Goal: Task Accomplishment & Management: Manage account settings

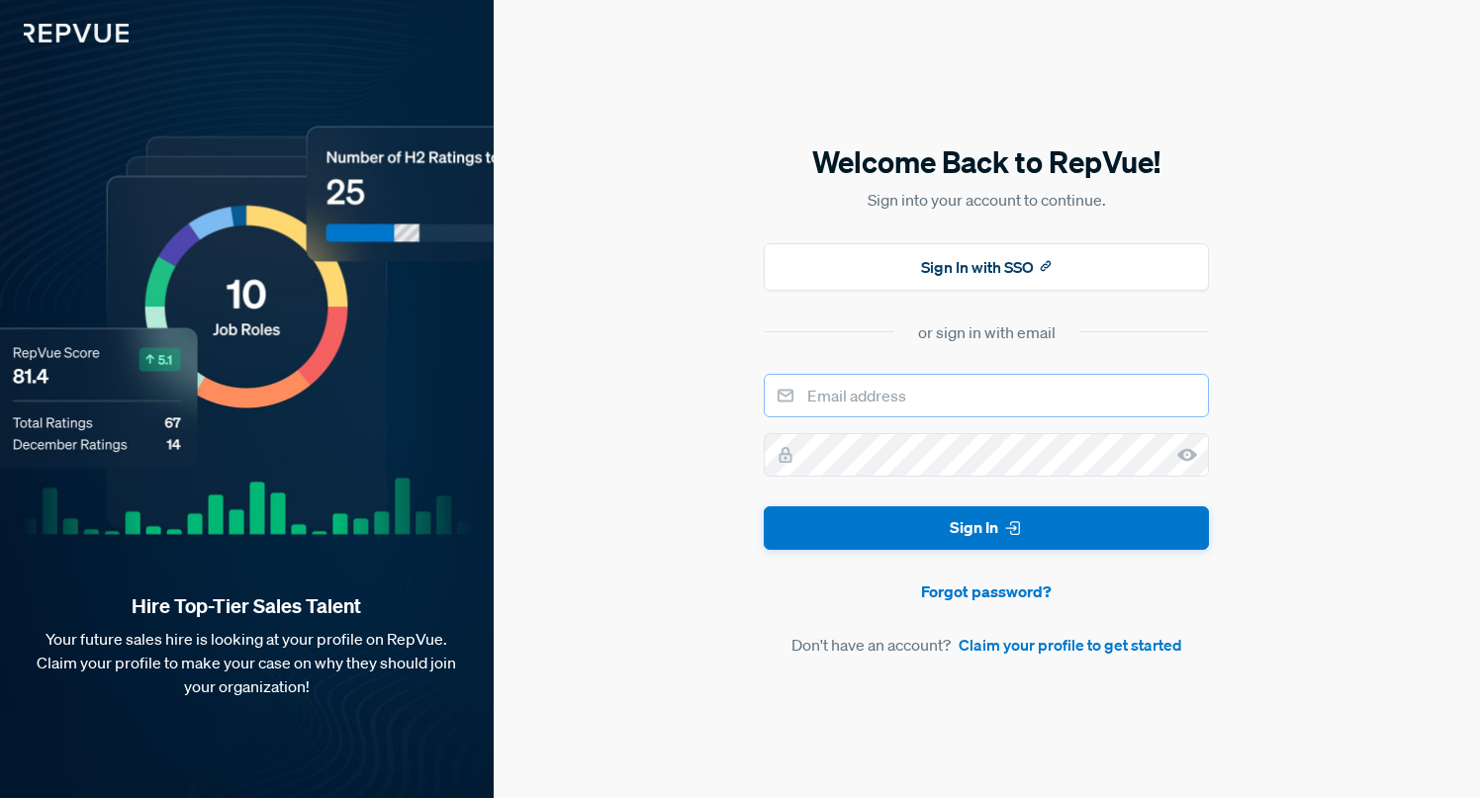
click at [910, 392] on input "email" at bounding box center [986, 396] width 445 height 44
click at [885, 600] on link "Forgot password?" at bounding box center [986, 592] width 445 height 24
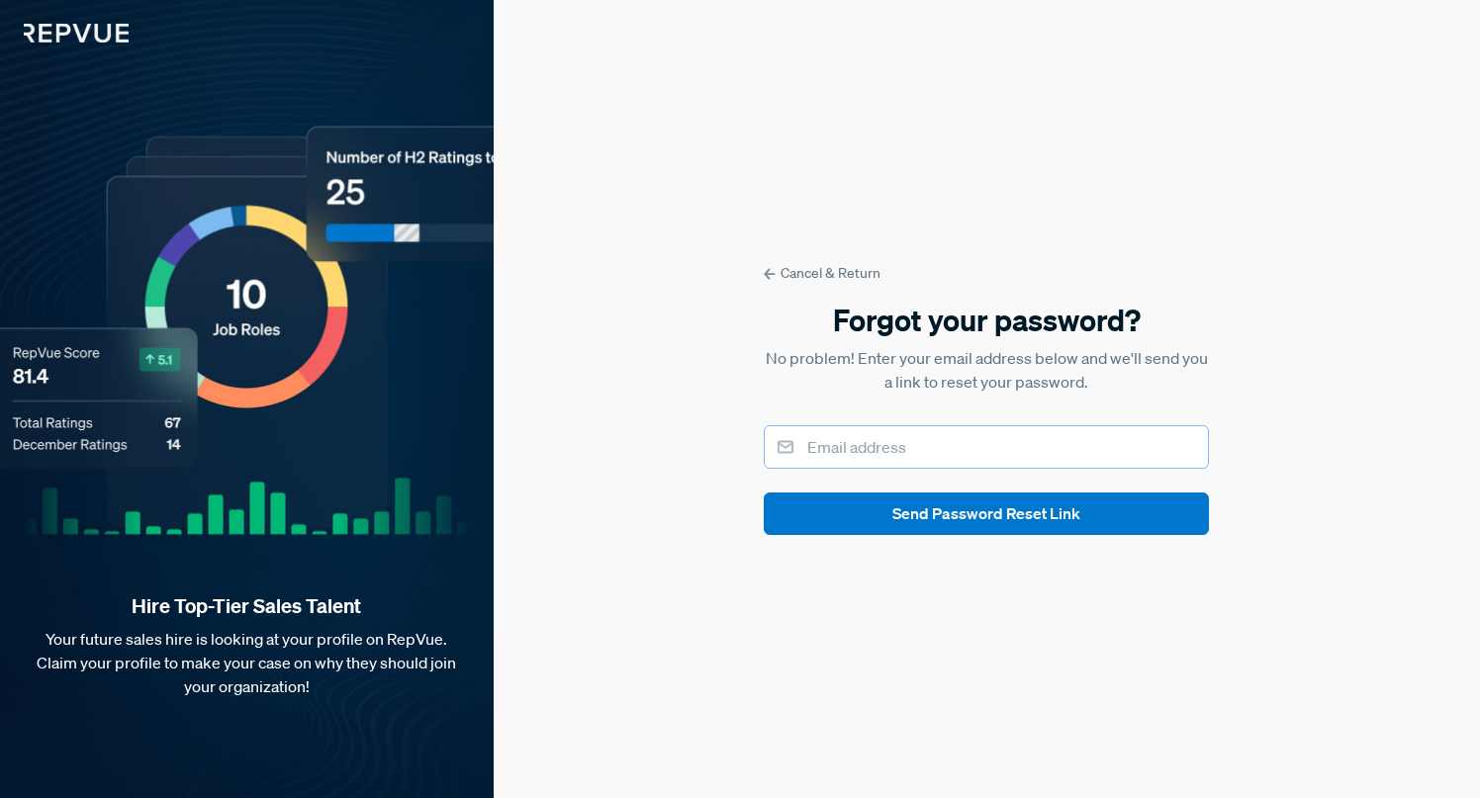
click at [867, 451] on input "email" at bounding box center [986, 447] width 445 height 44
type input "bmoses@montecarlodata.com"
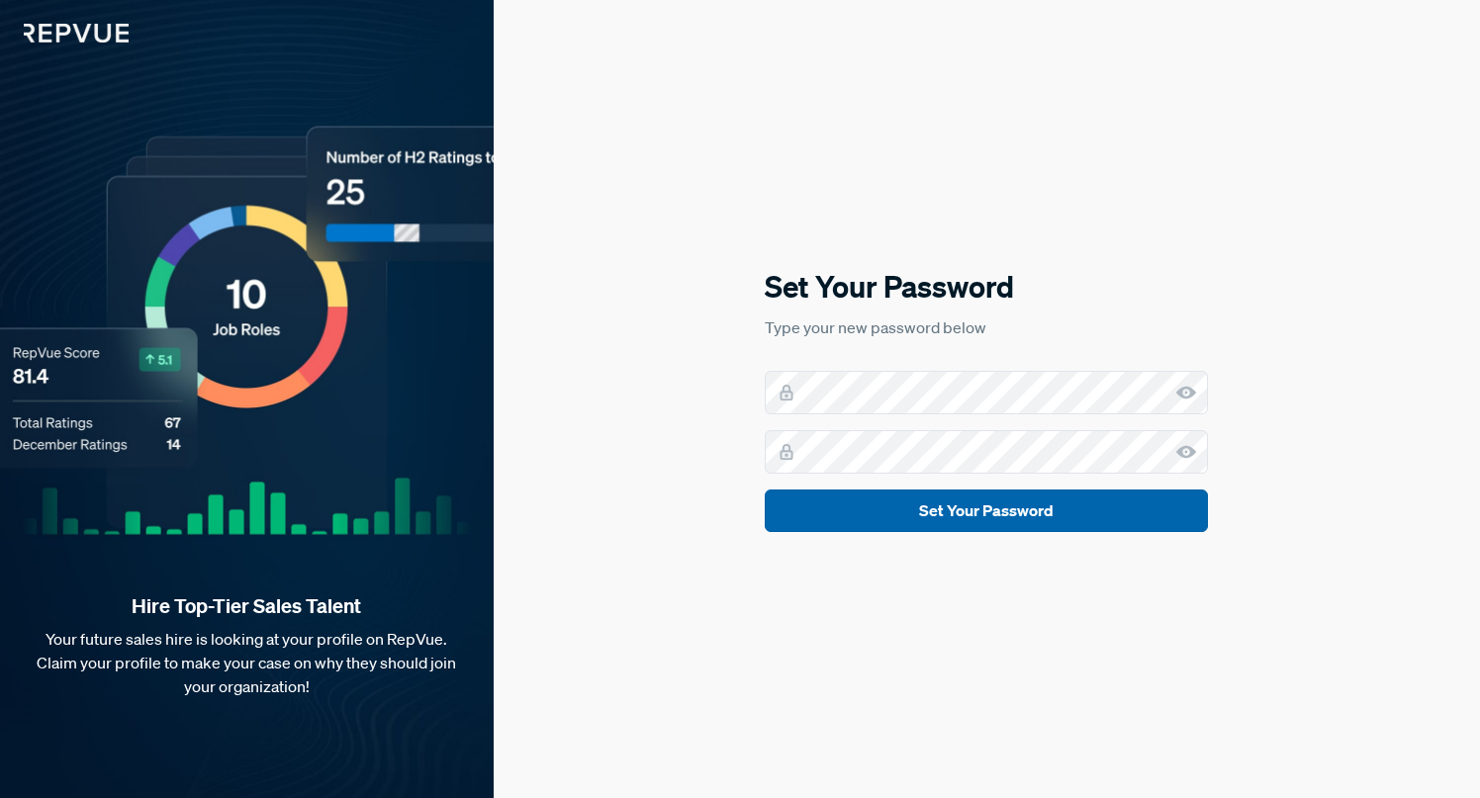
click at [1035, 521] on button "Set Your Password" at bounding box center [986, 511] width 443 height 43
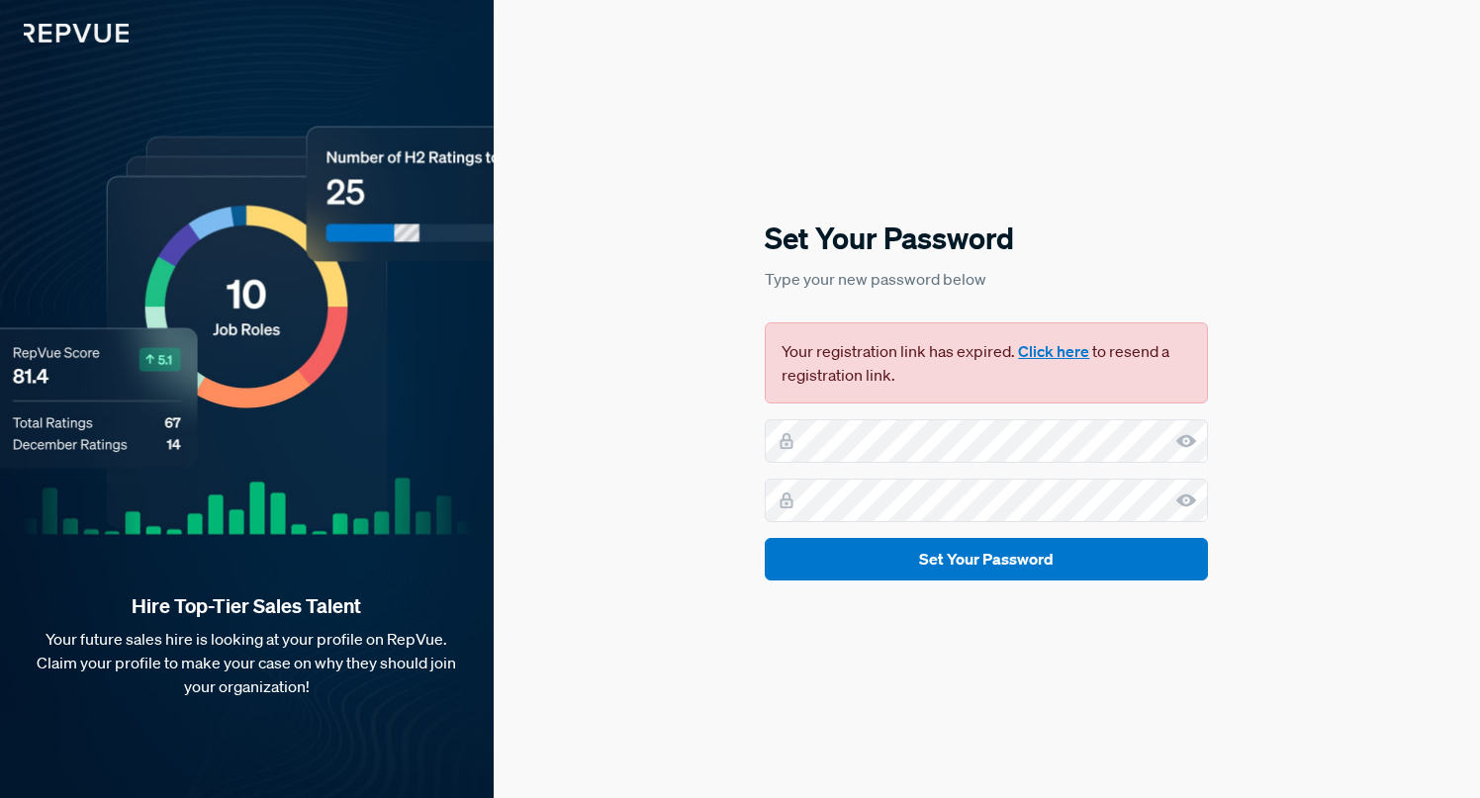
click at [1050, 351] on button "Click here" at bounding box center [1053, 351] width 71 height 24
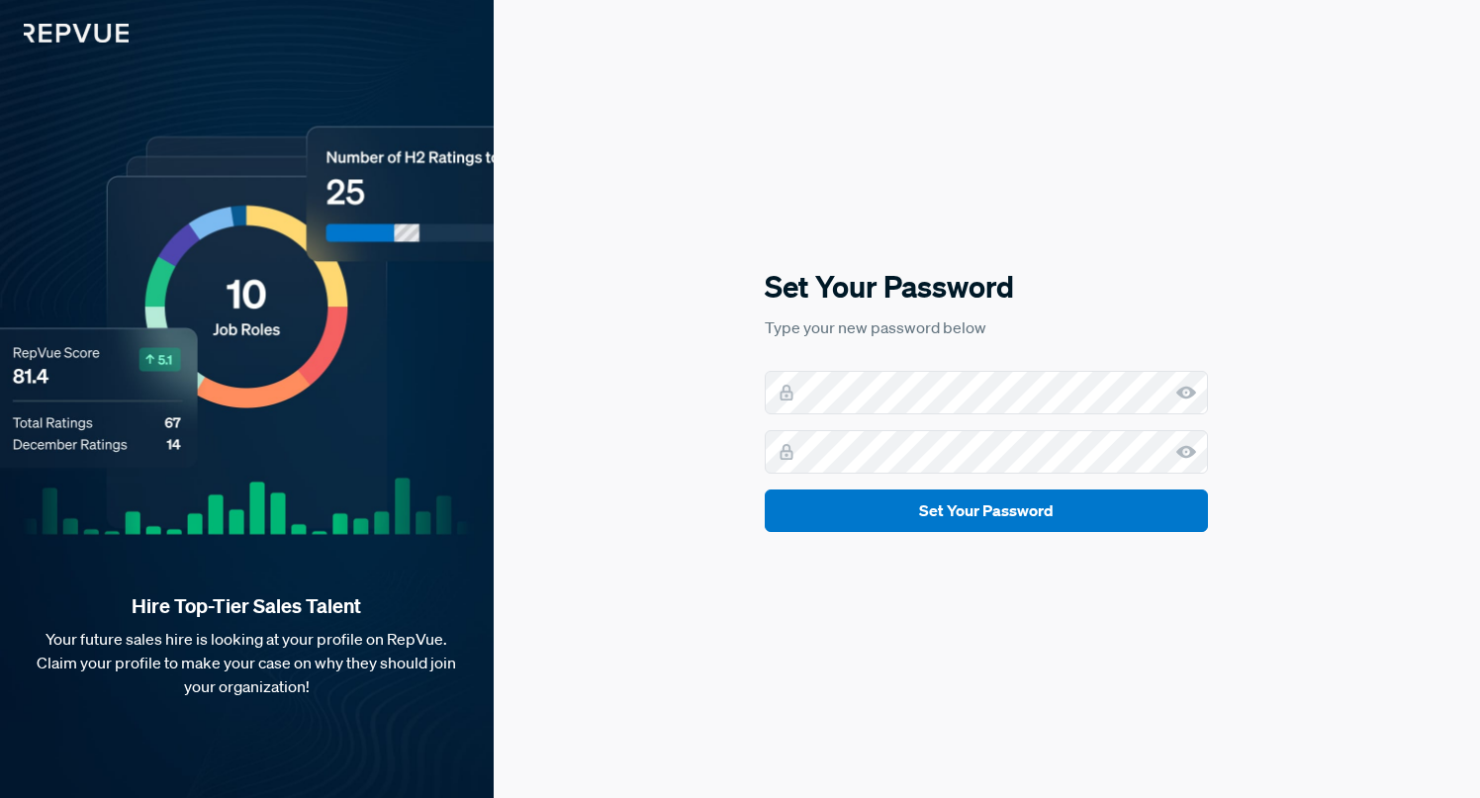
click at [1195, 393] on use at bounding box center [1186, 393] width 20 height 13
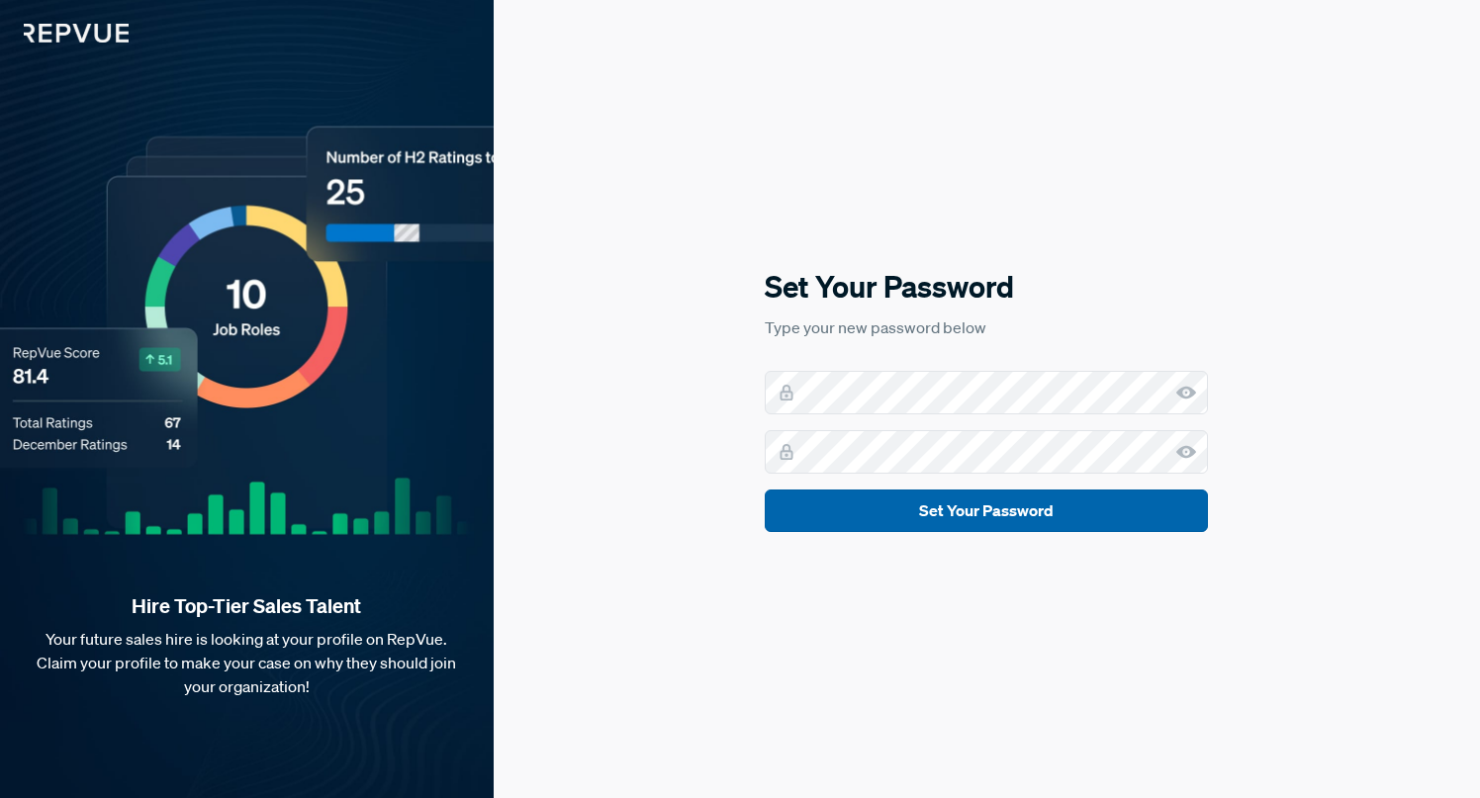
click at [943, 518] on button "Set Your Password" at bounding box center [986, 511] width 443 height 43
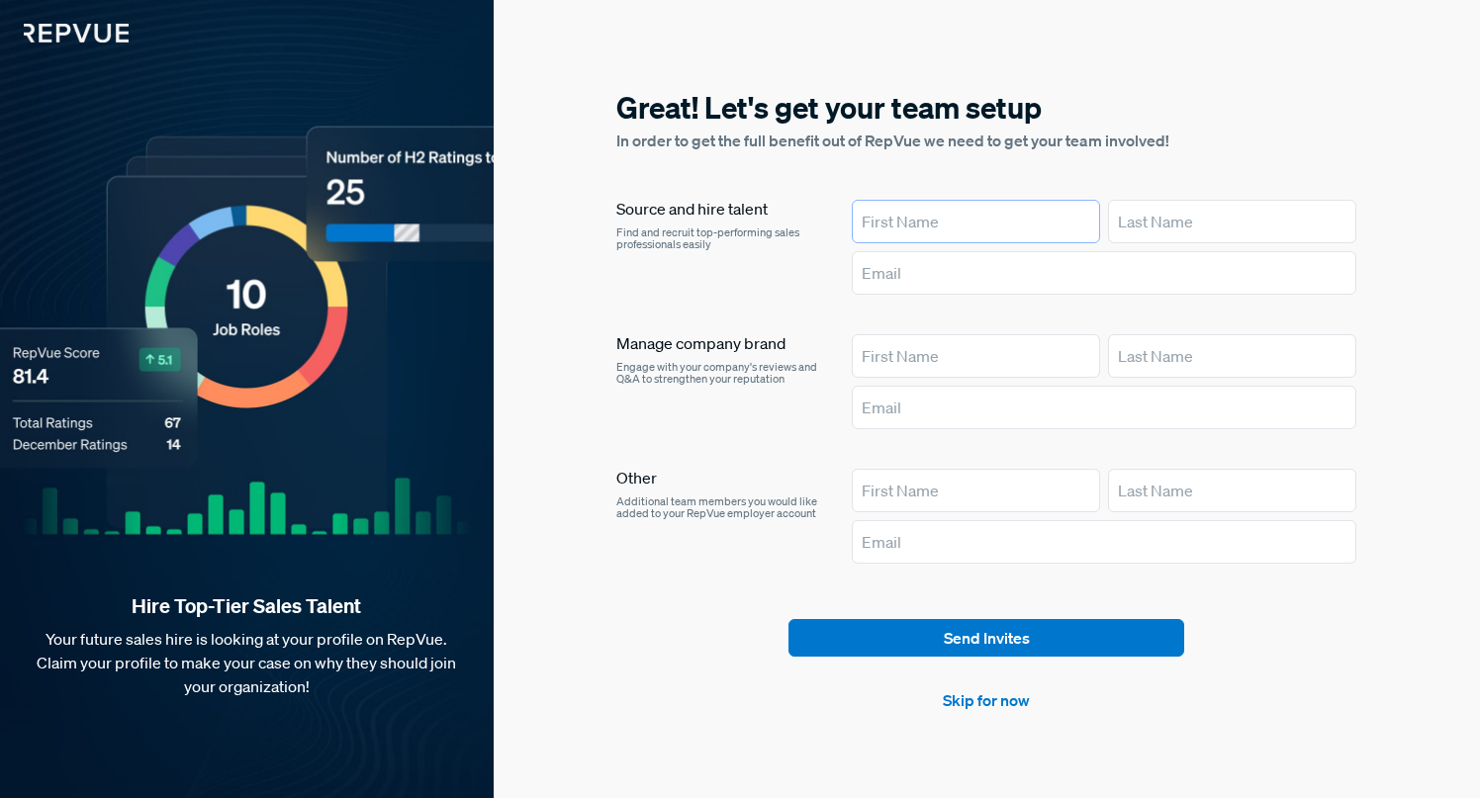
click at [924, 219] on input "text" at bounding box center [976, 222] width 248 height 44
click at [933, 164] on section "Great! Let's get your team setup In order to get the full benefit out of RepVue…" at bounding box center [986, 399] width 740 height 625
click at [895, 223] on input "text" at bounding box center [976, 222] width 248 height 44
type input "Liliya"
type input "b"
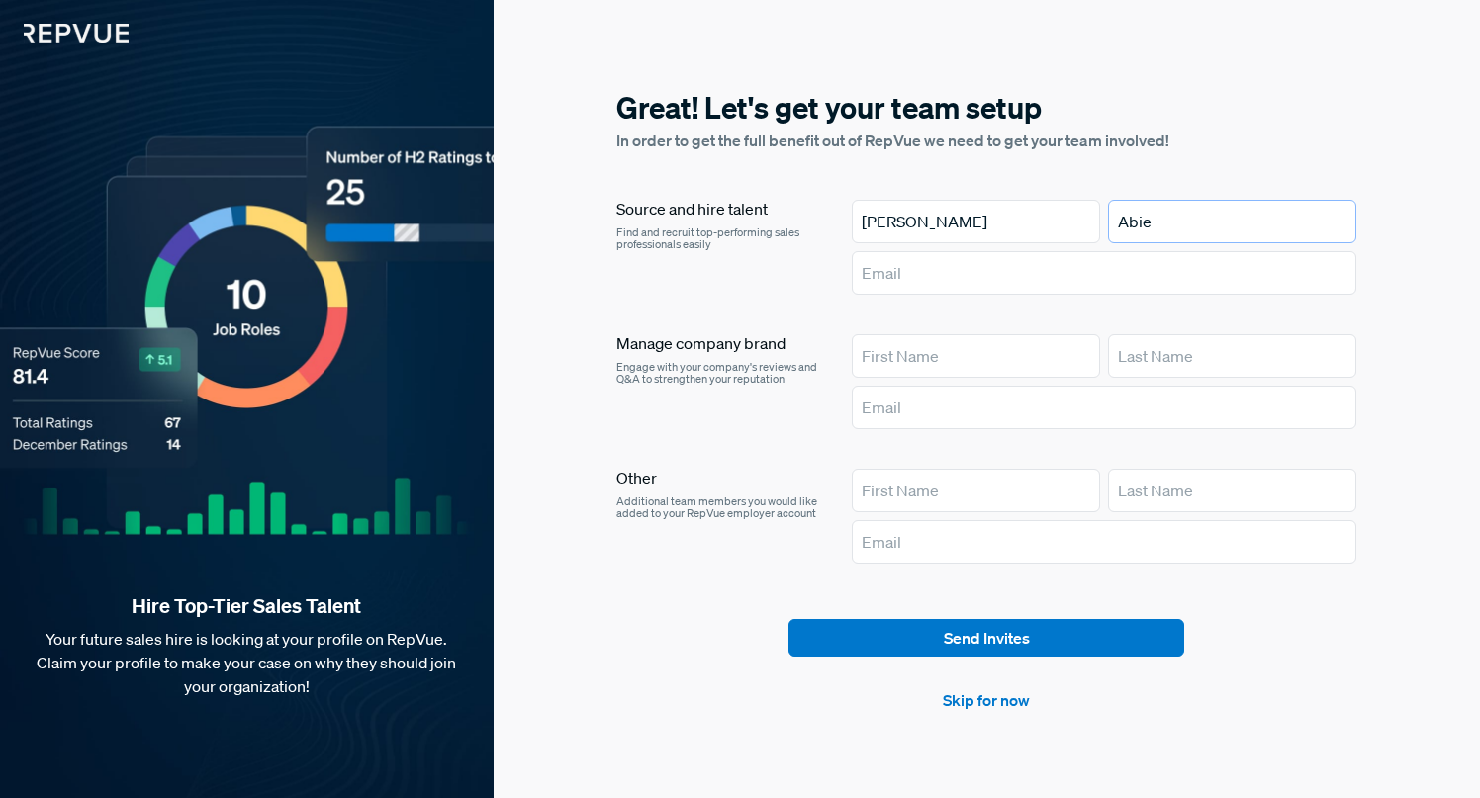
type input "Abie"
type input "labie@montecarlodata.com"
click at [933, 355] on input "text" at bounding box center [976, 356] width 248 height 44
type input "Brenda"
type input "Tern"
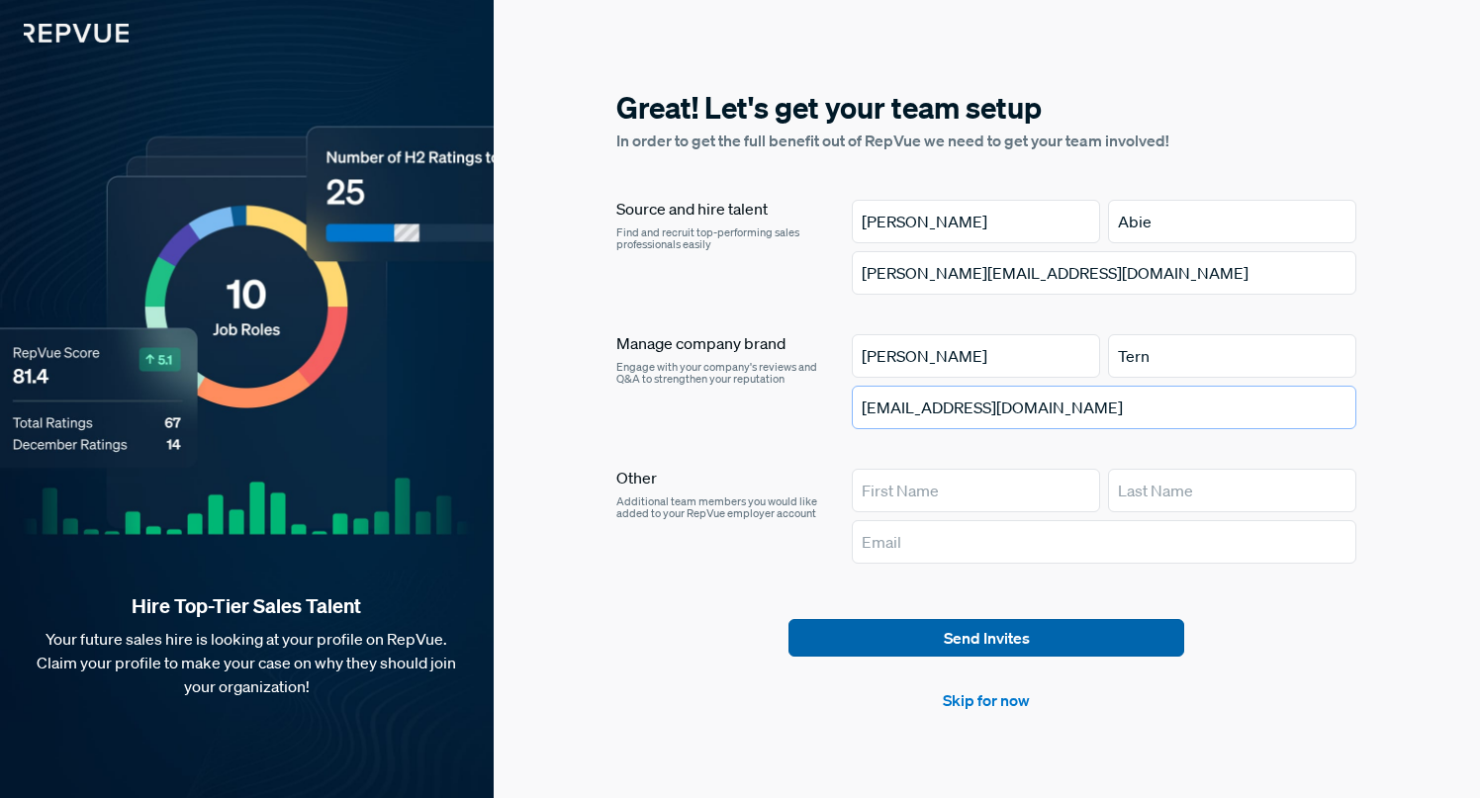
type input "btern@montecarlodata.com"
click at [988, 636] on button "Send Invites" at bounding box center [986, 638] width 396 height 38
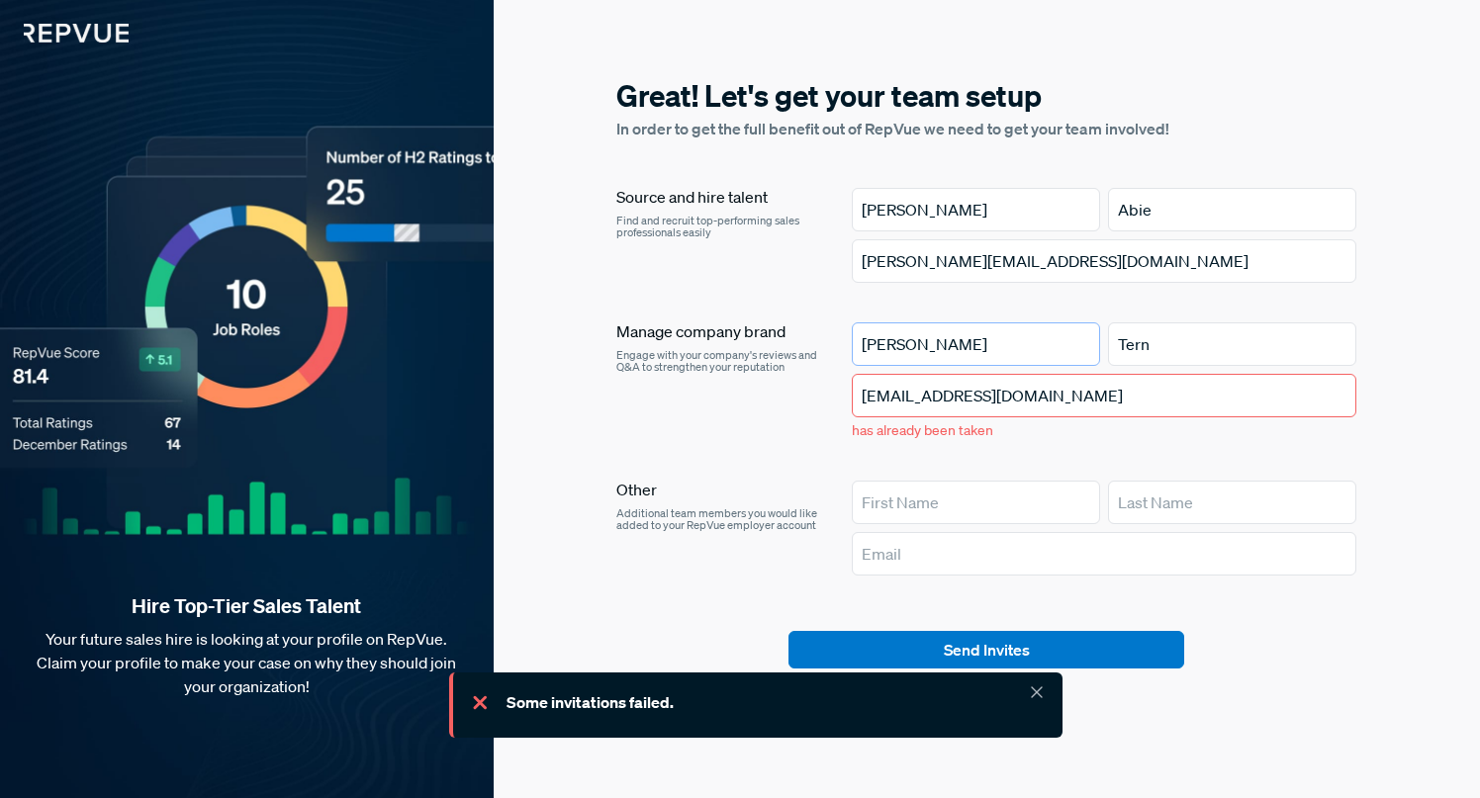
drag, startPoint x: 989, startPoint y: 354, endPoint x: 846, endPoint y: 352, distance: 143.4
click at [846, 352] on article "Manage company brand Engage with your company's reviews and Q&A to strengthen y…" at bounding box center [986, 385] width 740 height 127
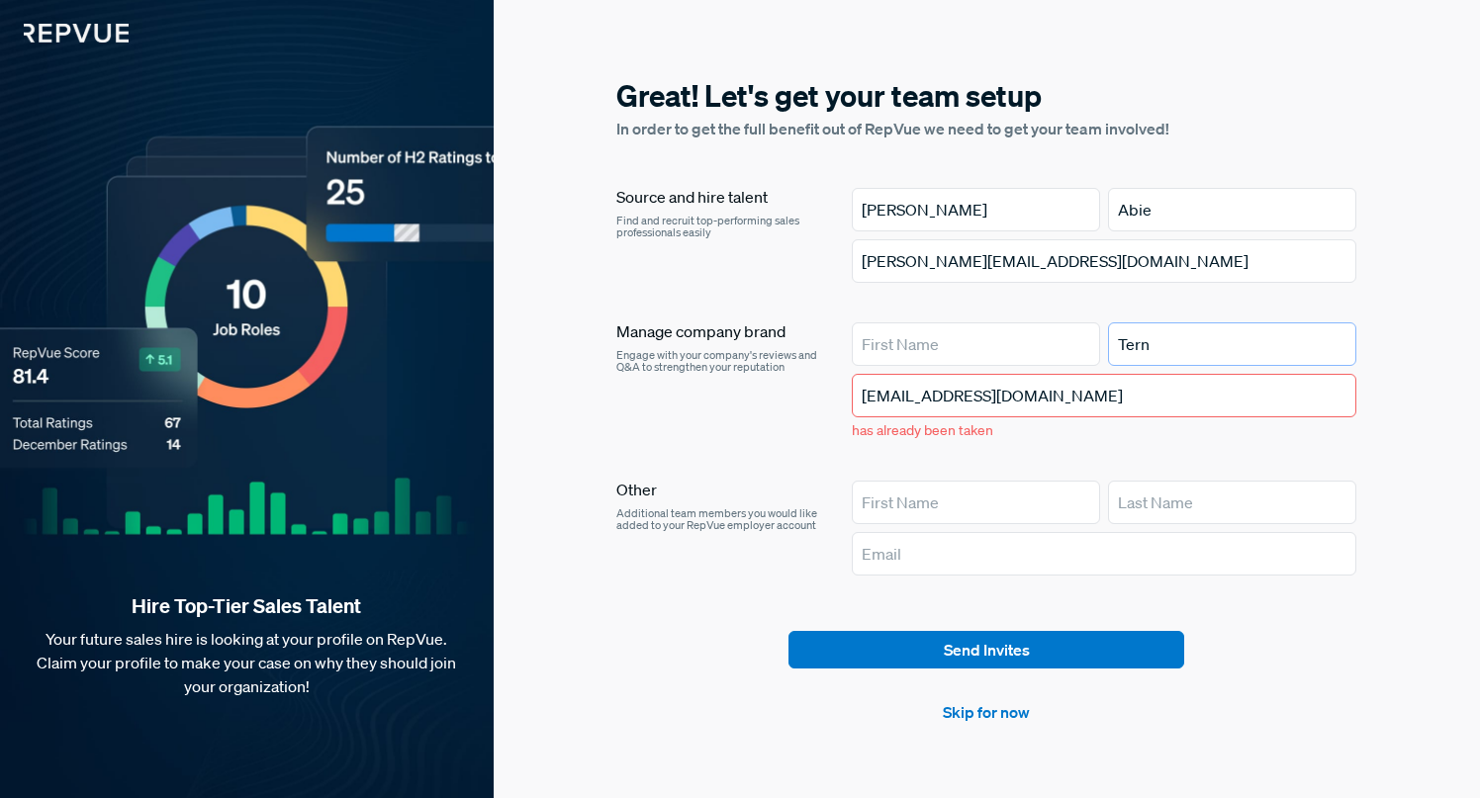
drag, startPoint x: 1200, startPoint y: 353, endPoint x: 1119, endPoint y: 352, distance: 81.1
click at [1119, 352] on input "Tern" at bounding box center [1232, 344] width 248 height 44
drag, startPoint x: 1068, startPoint y: 395, endPoint x: 837, endPoint y: 395, distance: 231.5
click at [837, 395] on article "Manage company brand Engage with your company's reviews and Q&A to strengthen y…" at bounding box center [986, 385] width 740 height 127
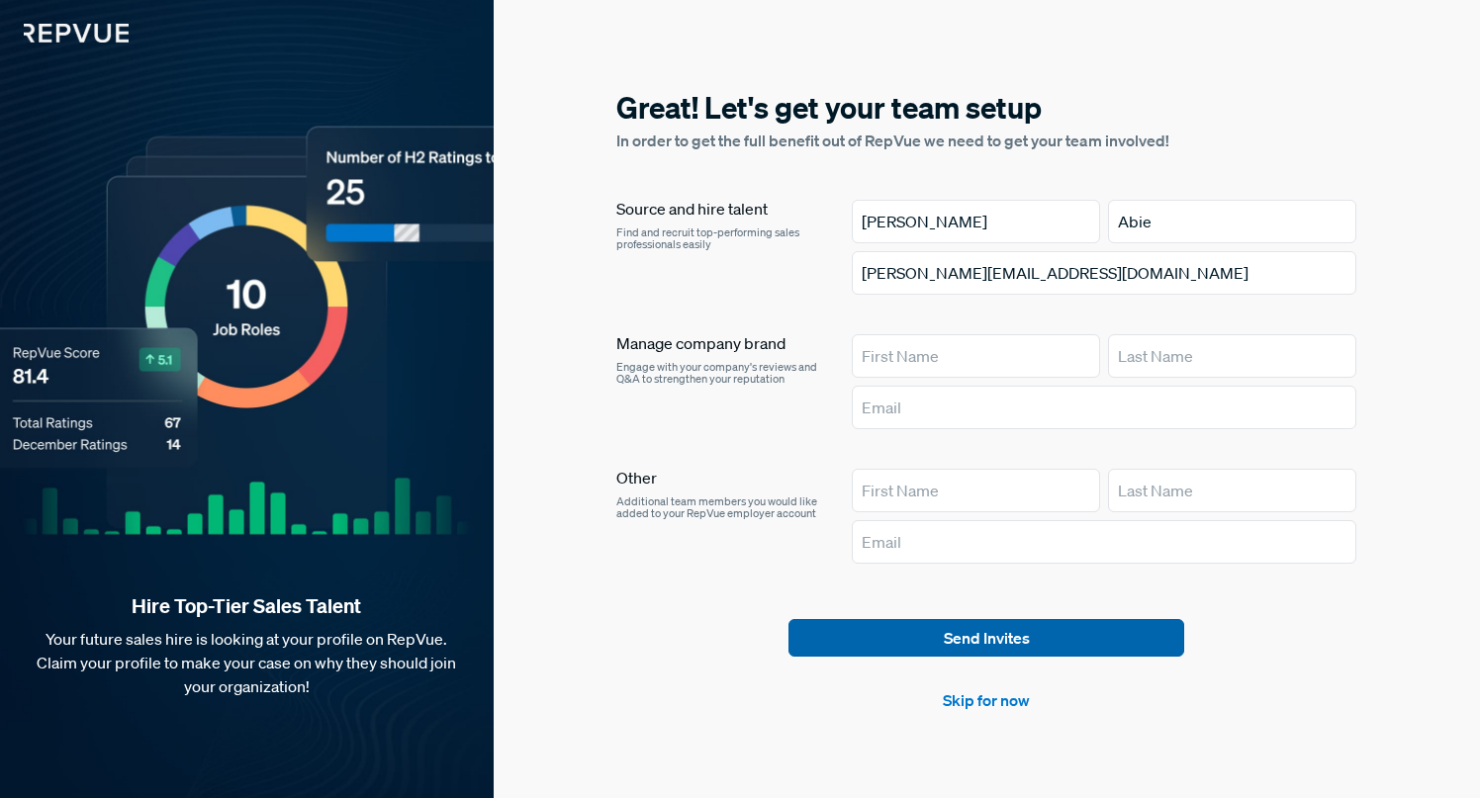
click at [1005, 639] on button "Send Invites" at bounding box center [986, 638] width 396 height 38
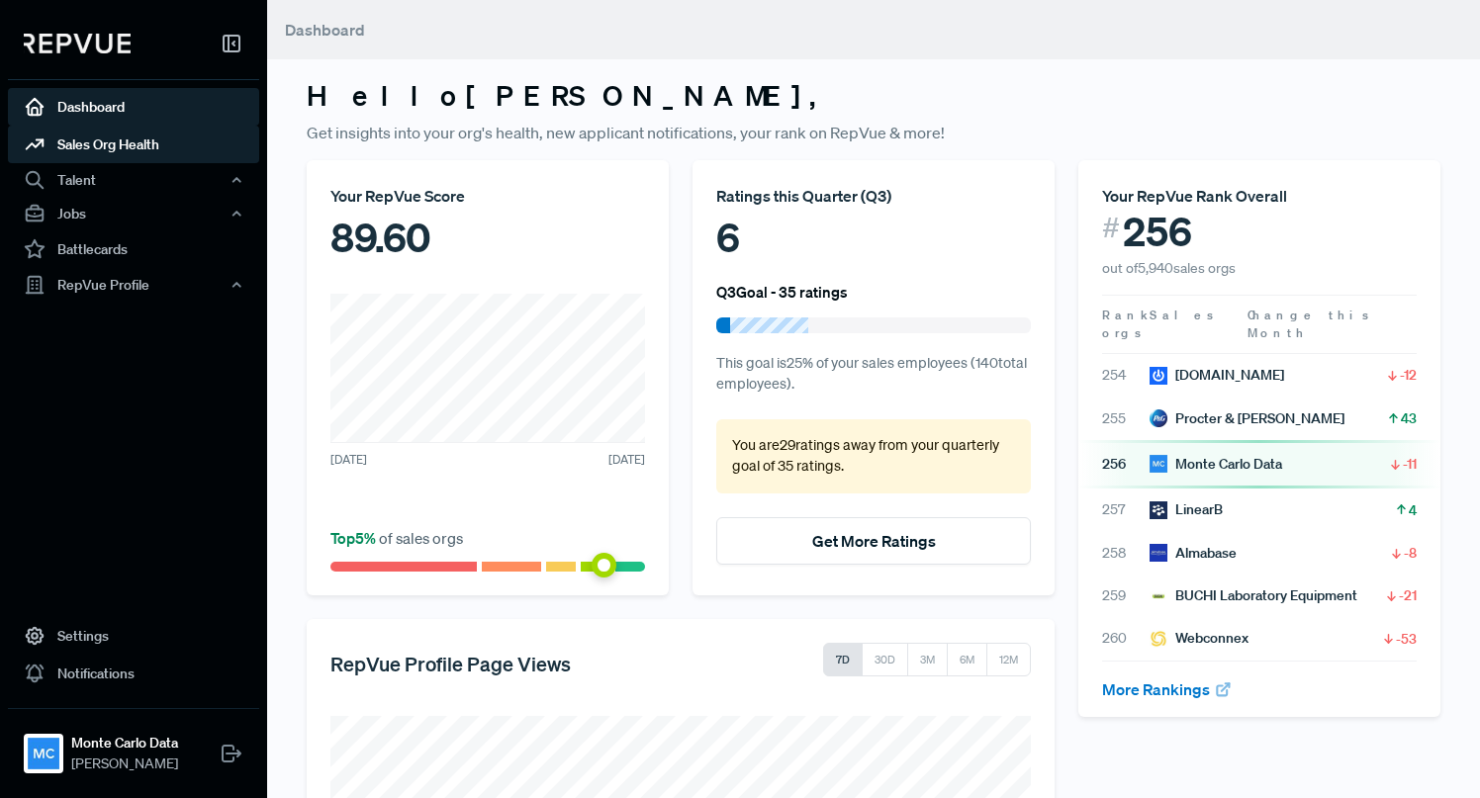
click at [144, 149] on link "Sales Org Health" at bounding box center [133, 145] width 251 height 38
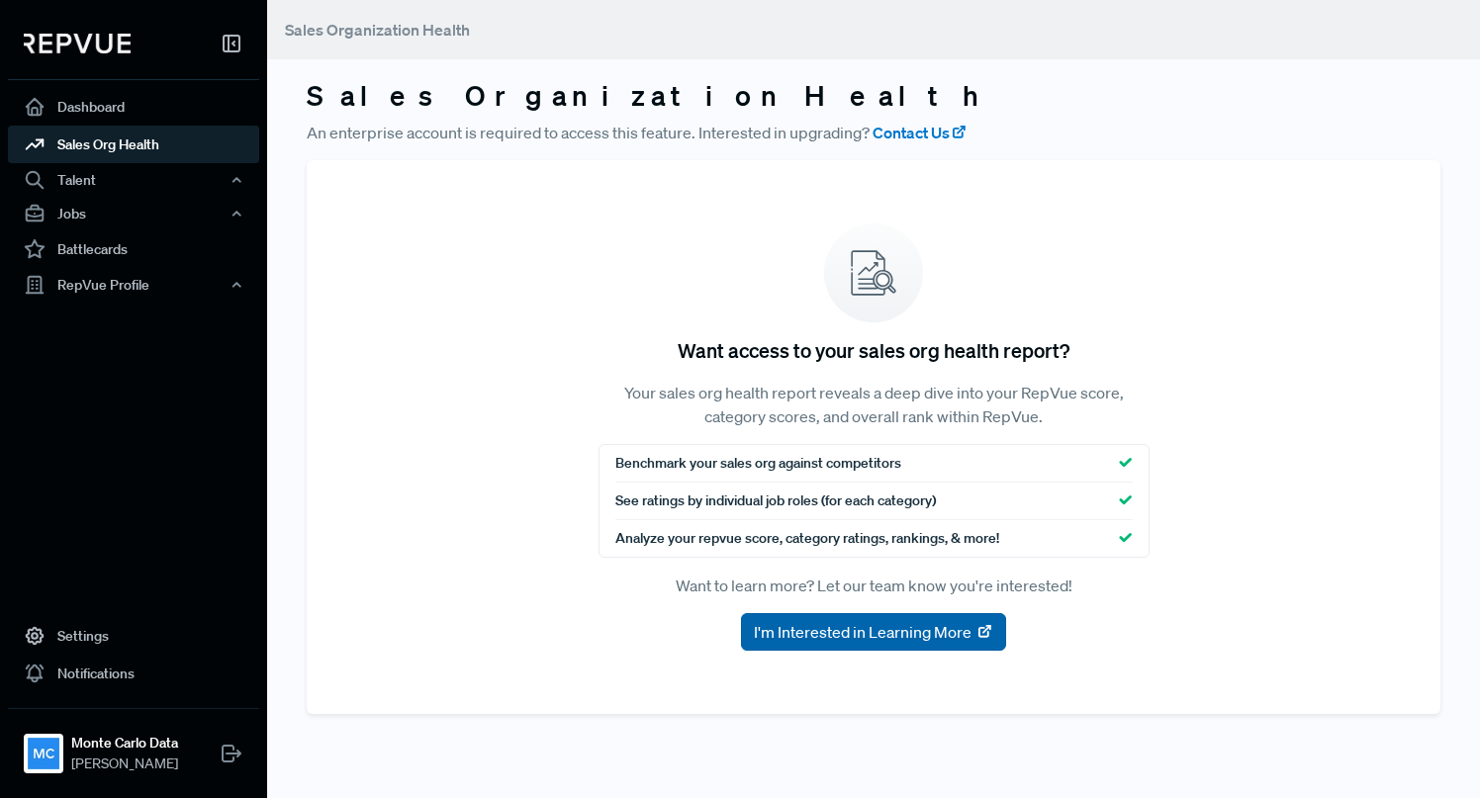
click at [874, 634] on span "I'm Interested in Learning More" at bounding box center [863, 632] width 218 height 24
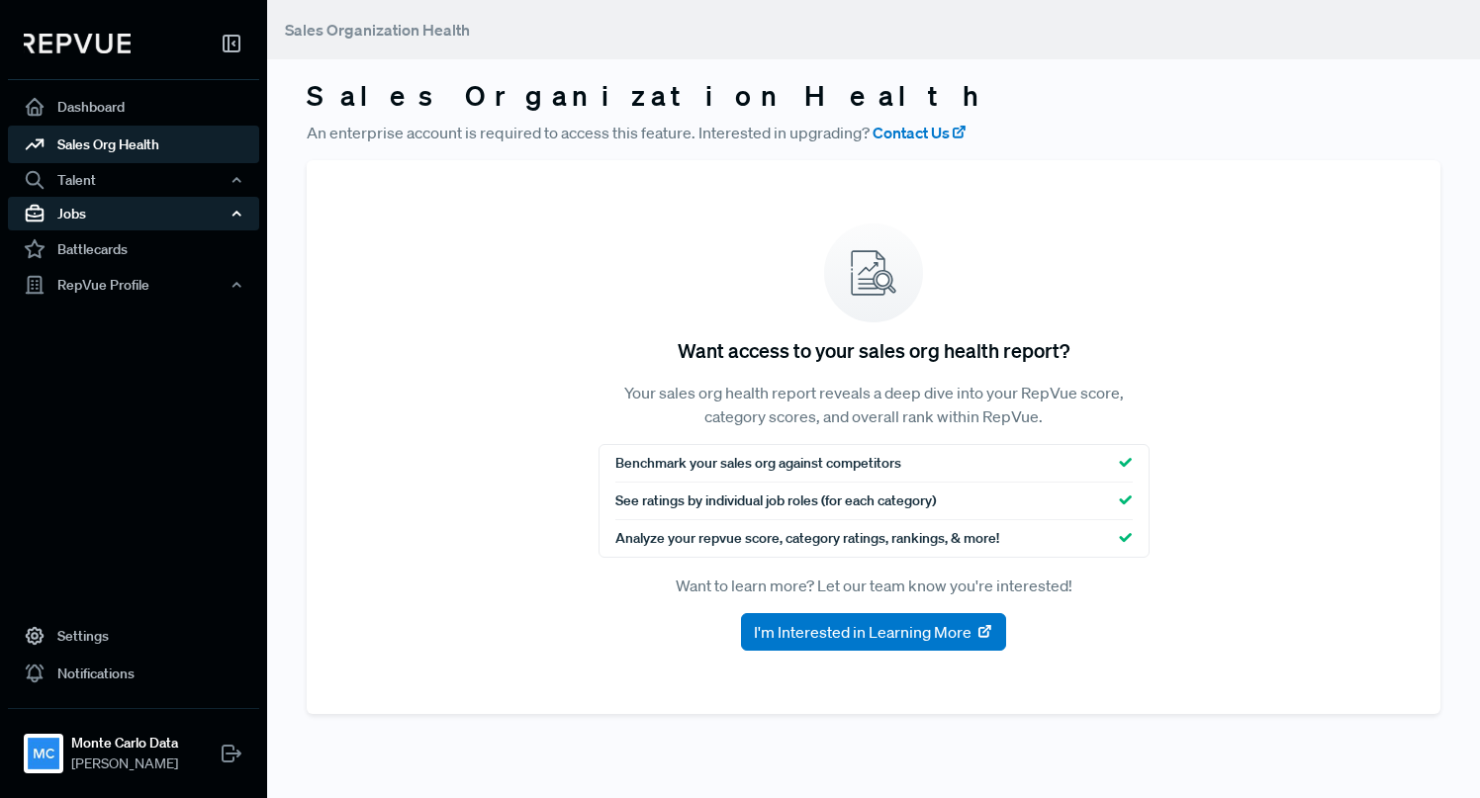
click at [107, 213] on div "Jobs" at bounding box center [133, 214] width 251 height 34
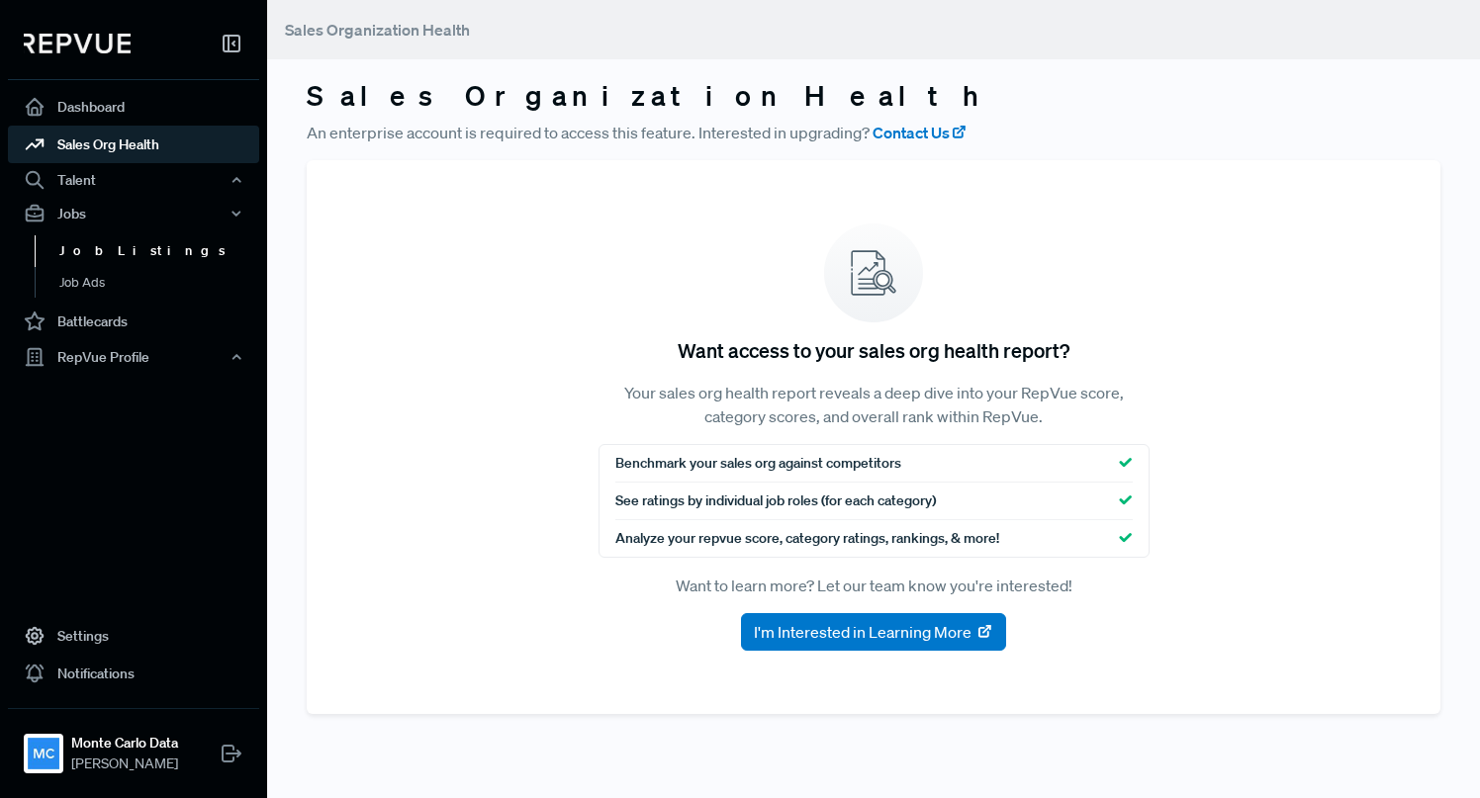
click at [101, 259] on link "Job Listings" at bounding box center [160, 251] width 251 height 32
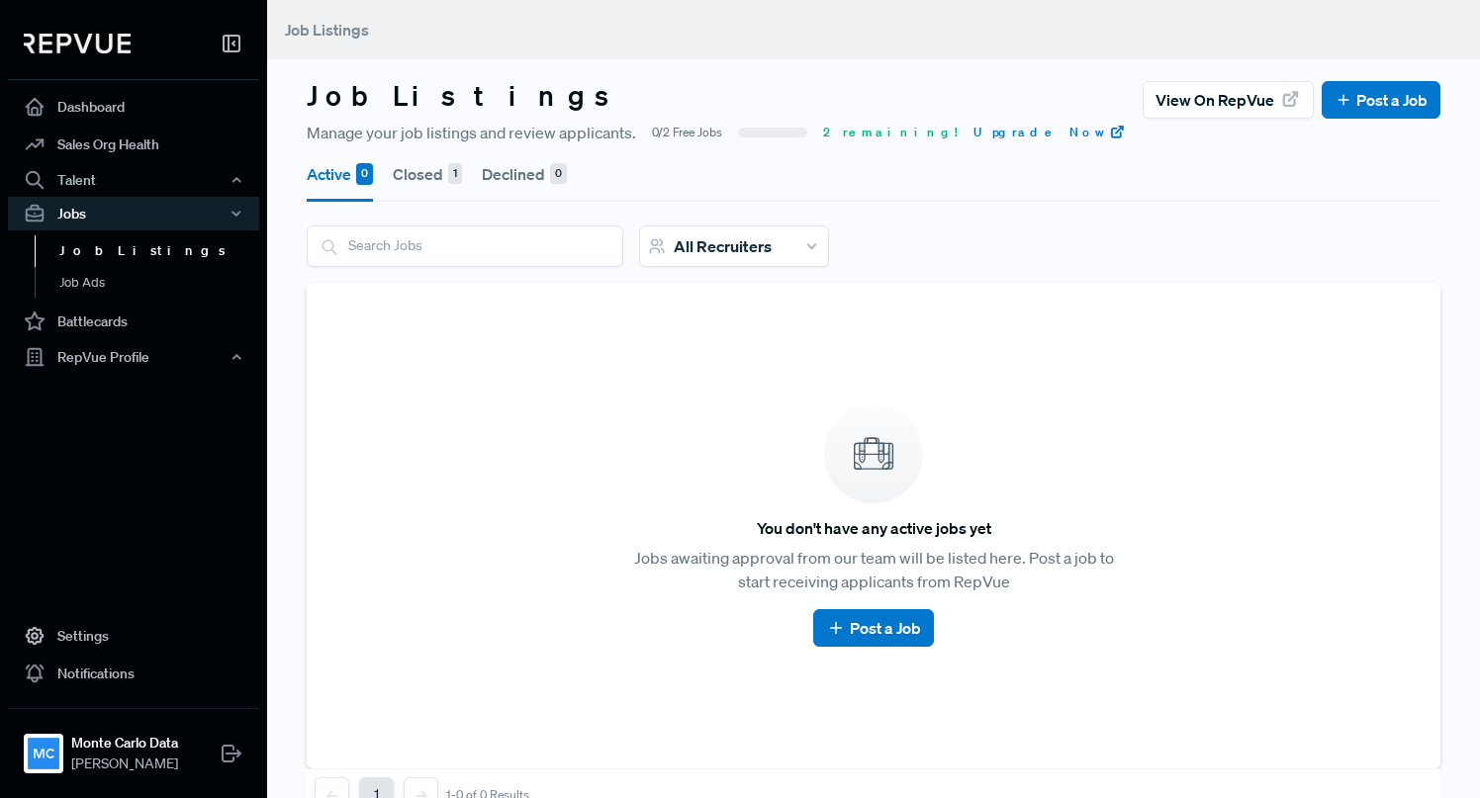
click at [423, 178] on button "Closed 1" at bounding box center [427, 173] width 69 height 55
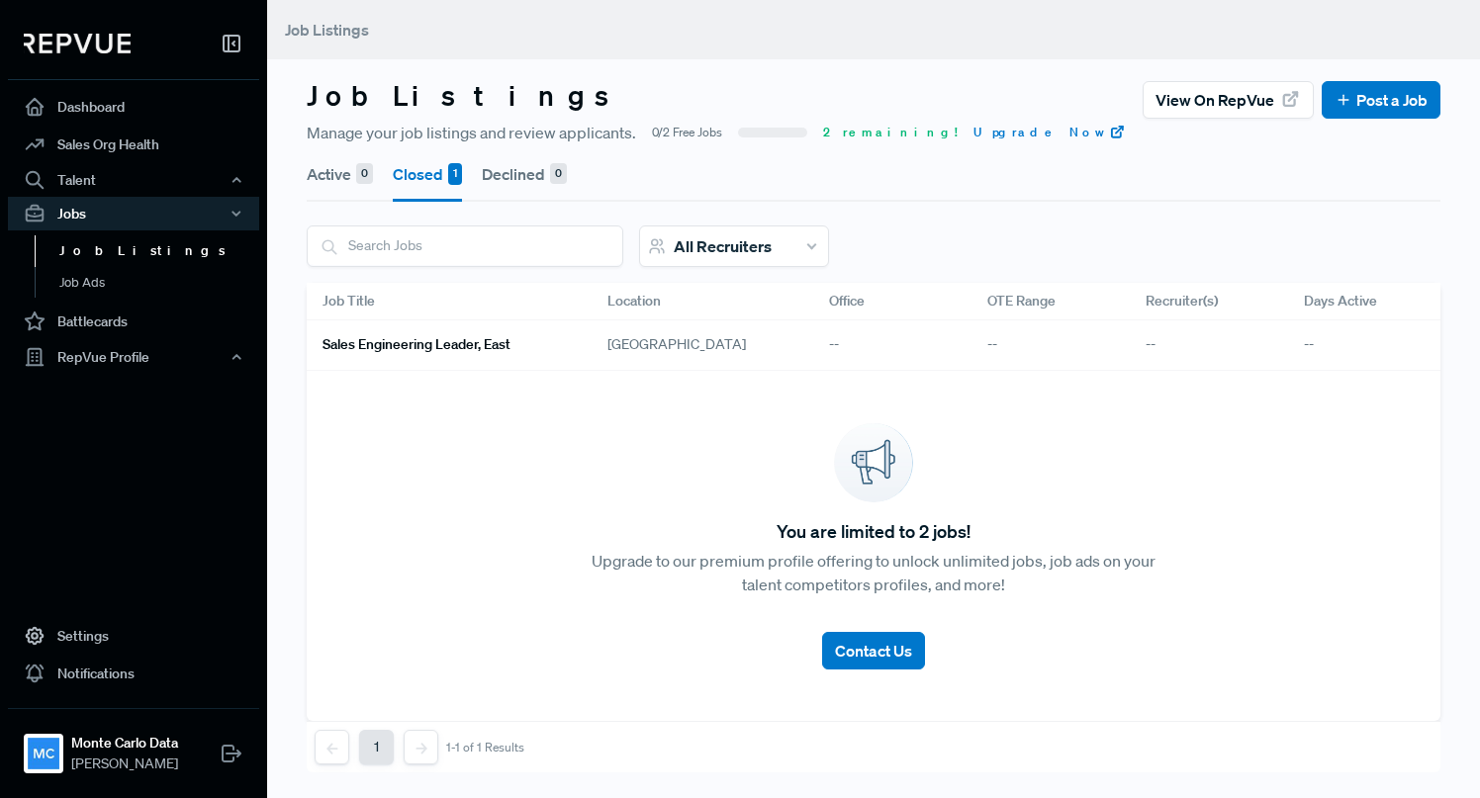
click at [424, 354] on link "Sales Engineering Leader, East" at bounding box center [440, 345] width 237 height 34
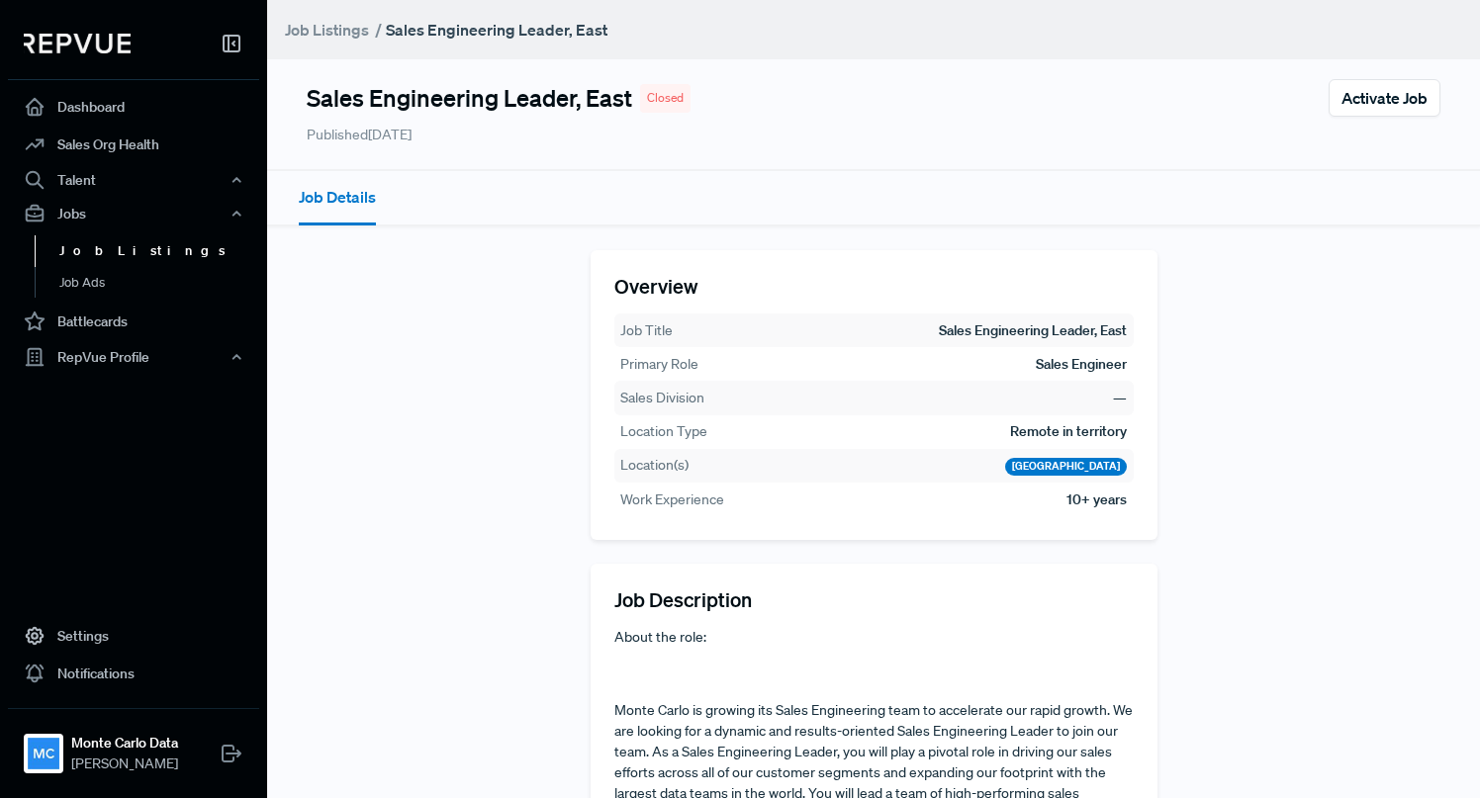
click at [158, 247] on link "Job Listings" at bounding box center [160, 251] width 251 height 32
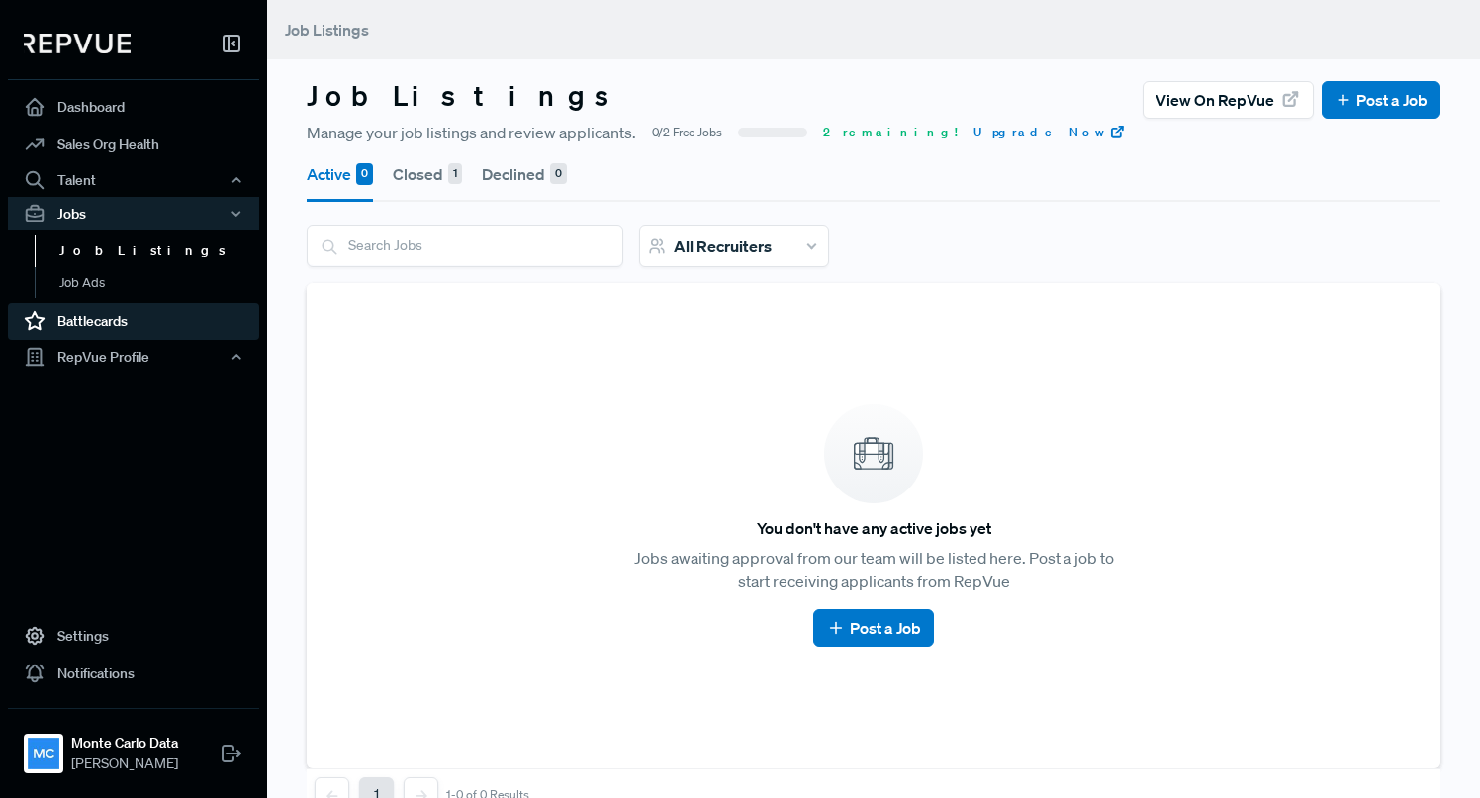
click at [152, 328] on link "Battlecards" at bounding box center [133, 322] width 251 height 38
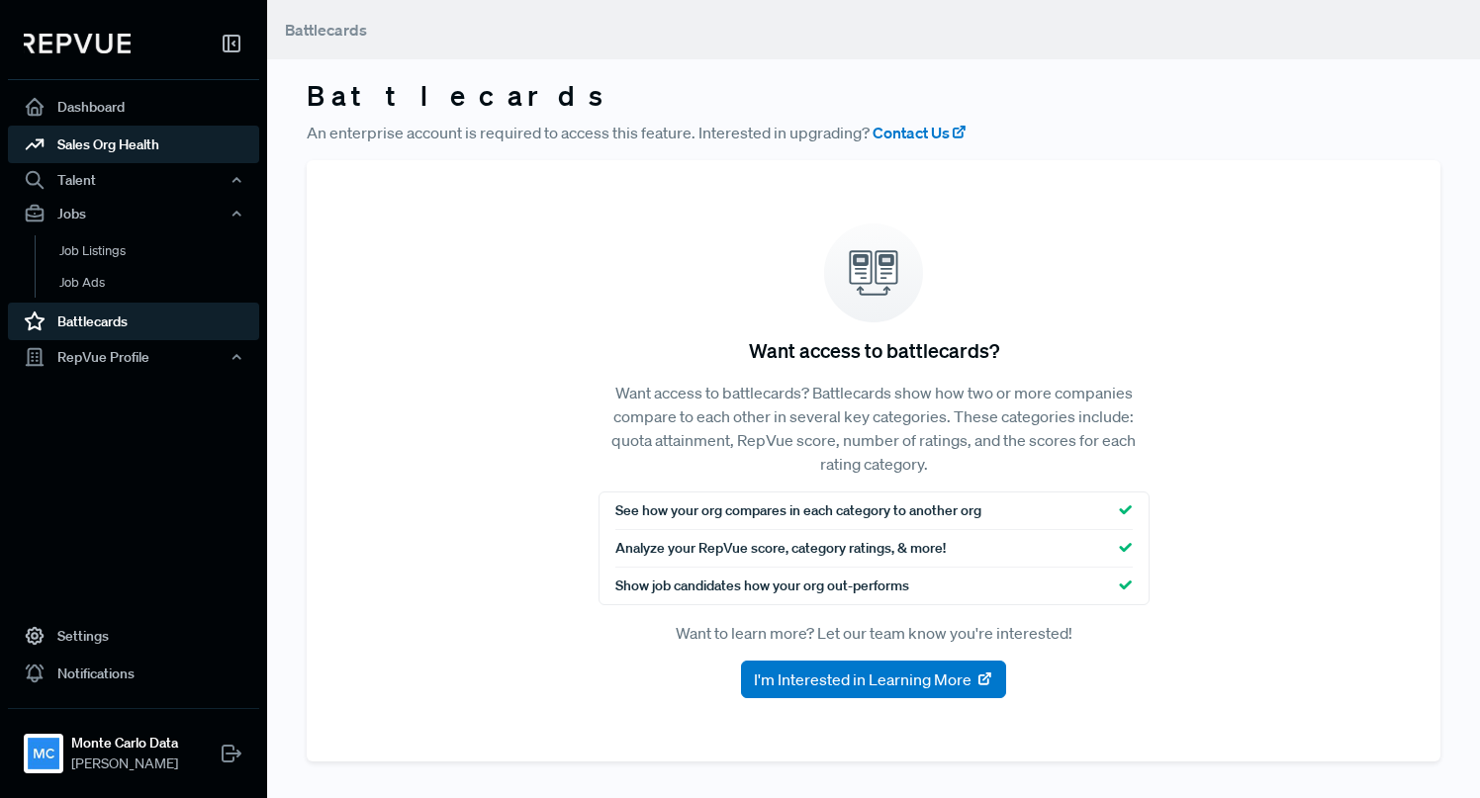
click at [145, 161] on link "Sales Org Health" at bounding box center [133, 145] width 251 height 38
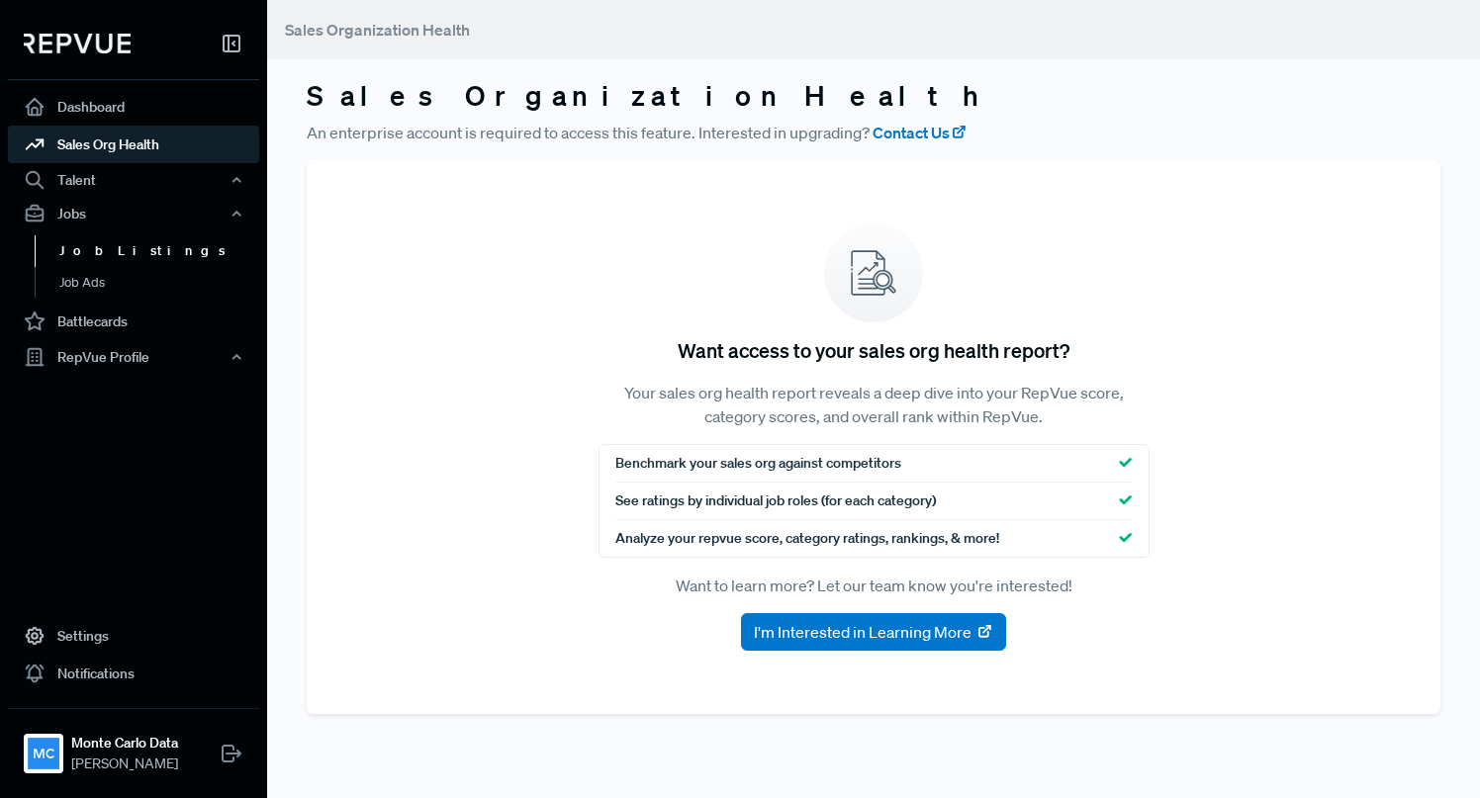
click at [87, 258] on link "Job Listings" at bounding box center [160, 251] width 251 height 32
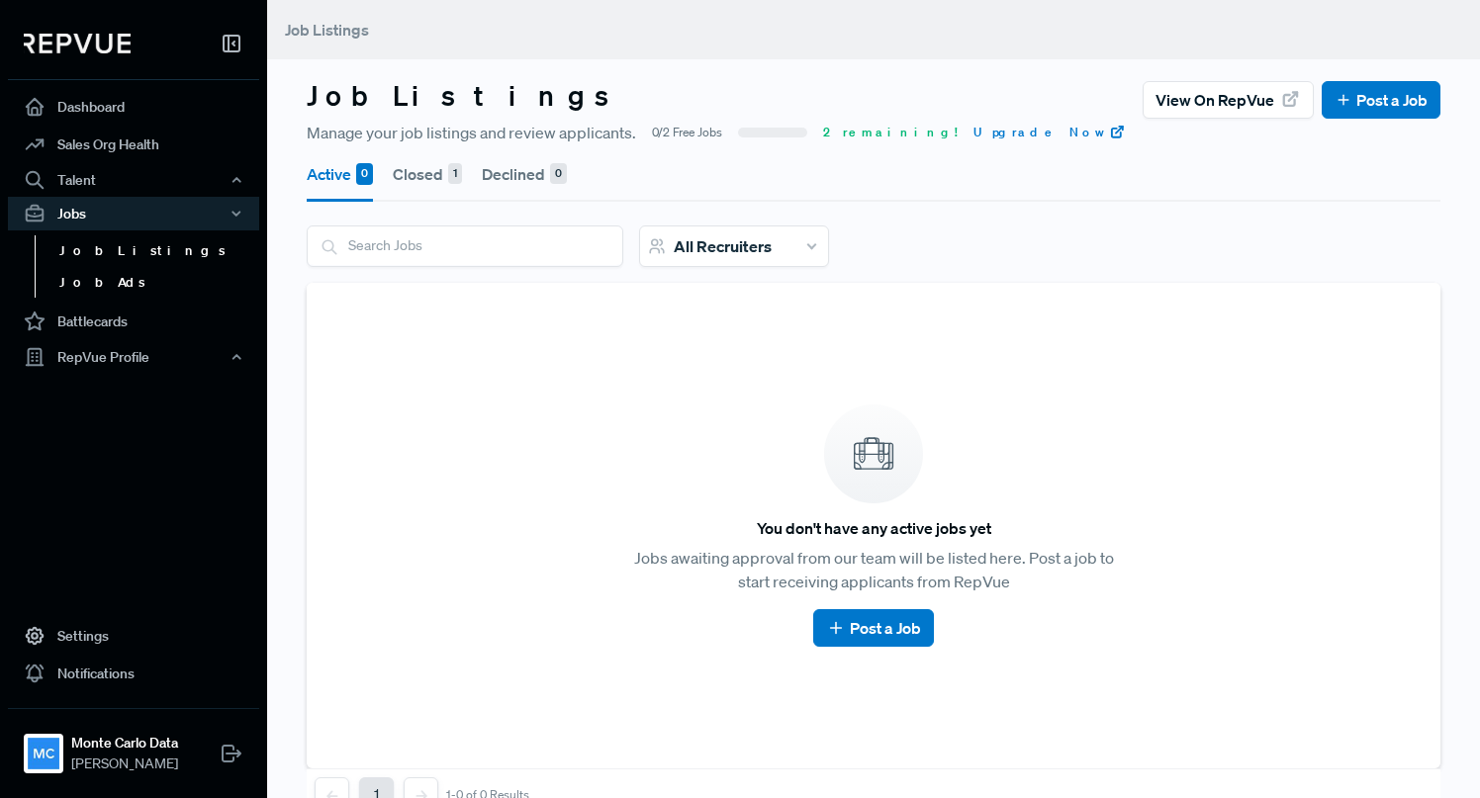
click at [86, 296] on link "Job Ads" at bounding box center [160, 283] width 251 height 32
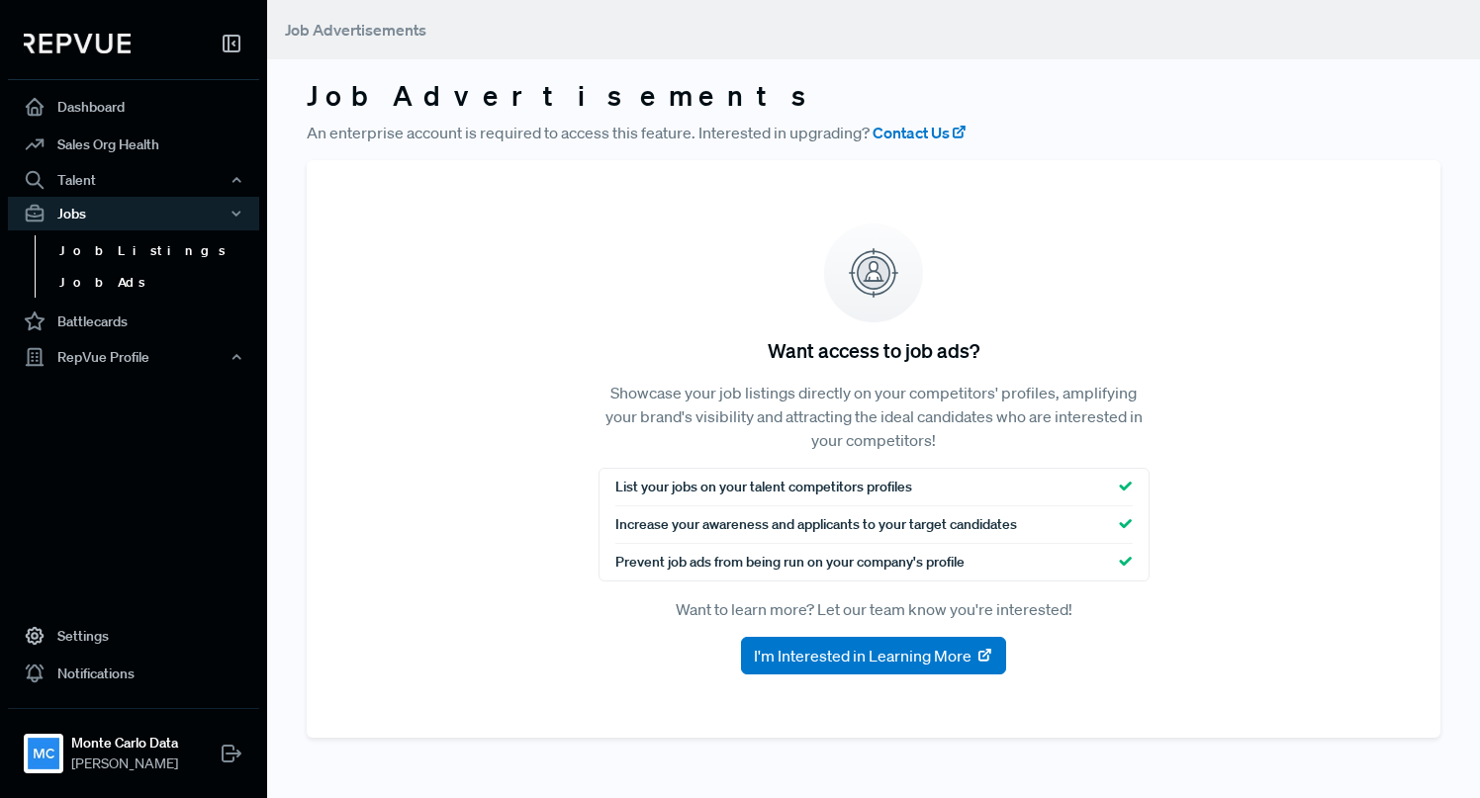
click at [102, 252] on link "Job Listings" at bounding box center [160, 251] width 251 height 32
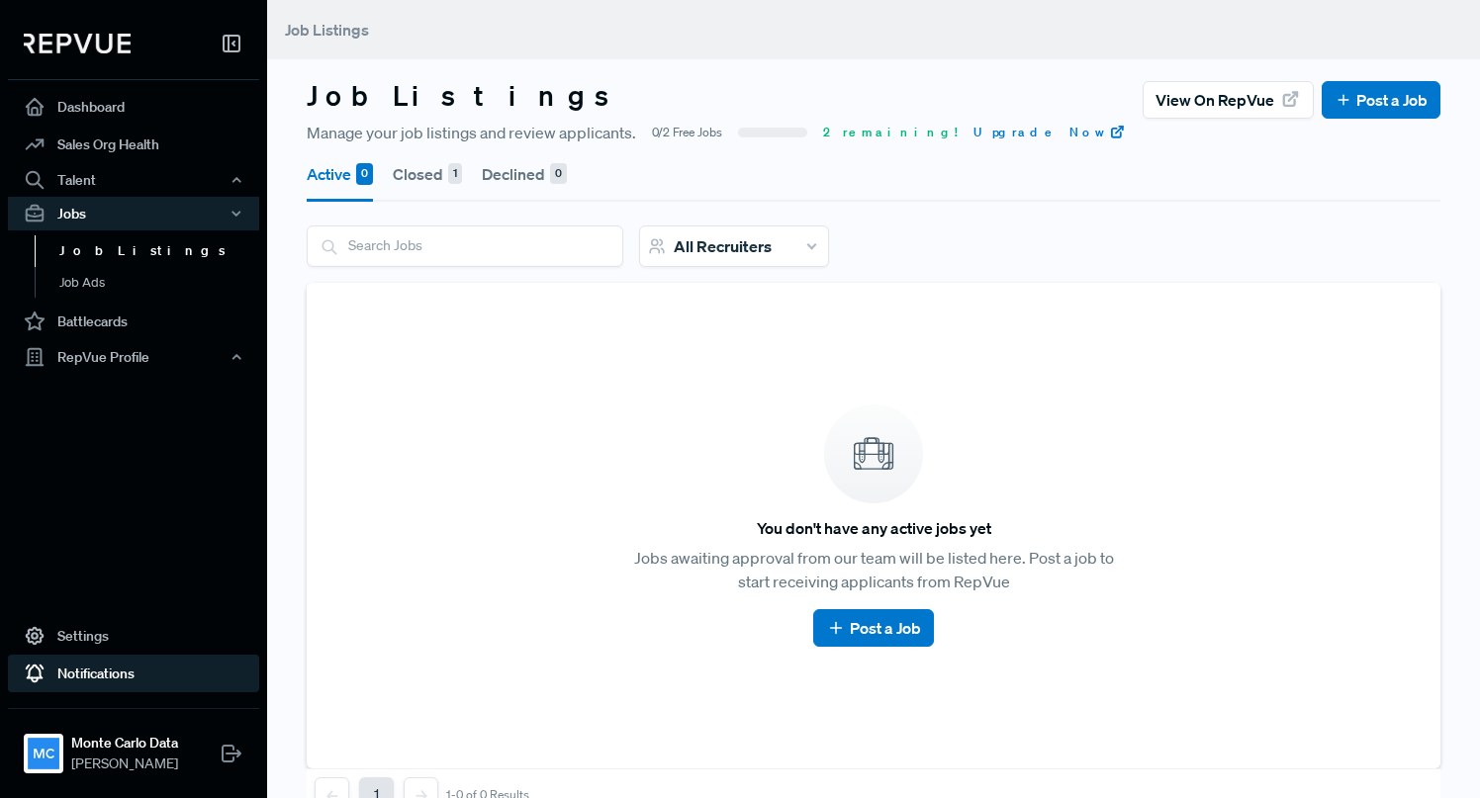
click at [97, 681] on link "Notifications" at bounding box center [133, 674] width 251 height 38
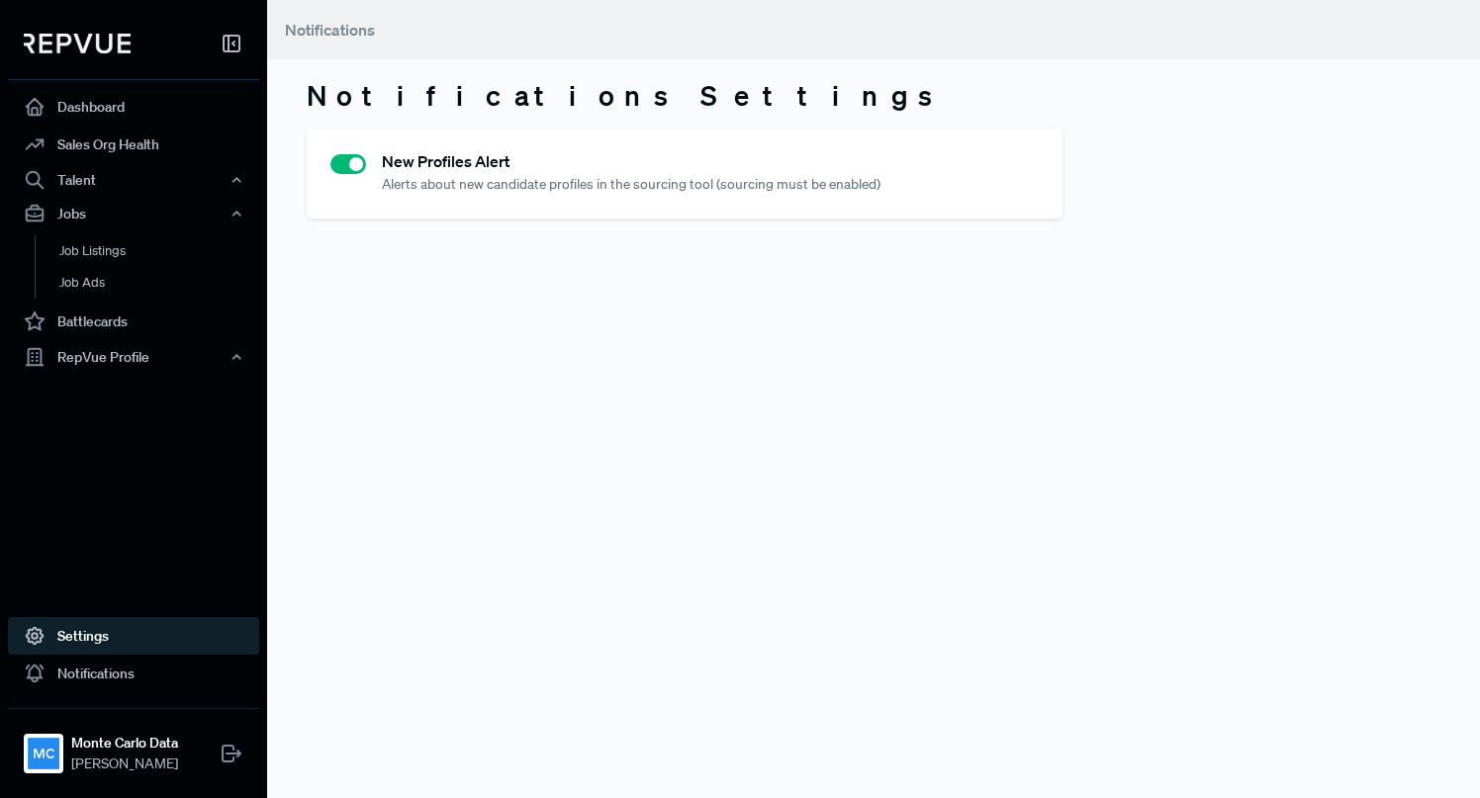
click at [102, 639] on link "Settings" at bounding box center [133, 636] width 251 height 38
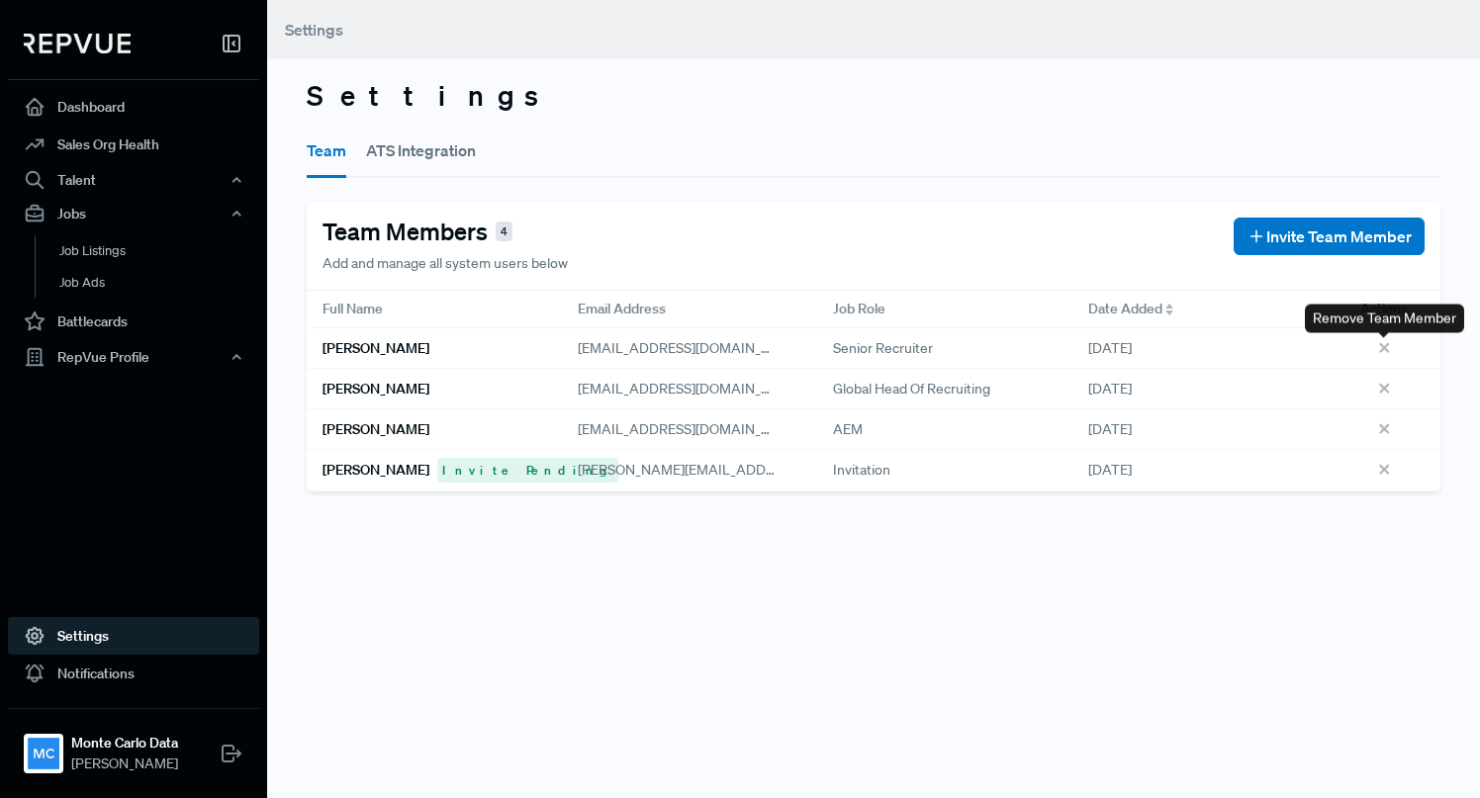
click at [1386, 353] on icon at bounding box center [1387, 351] width 22 height 22
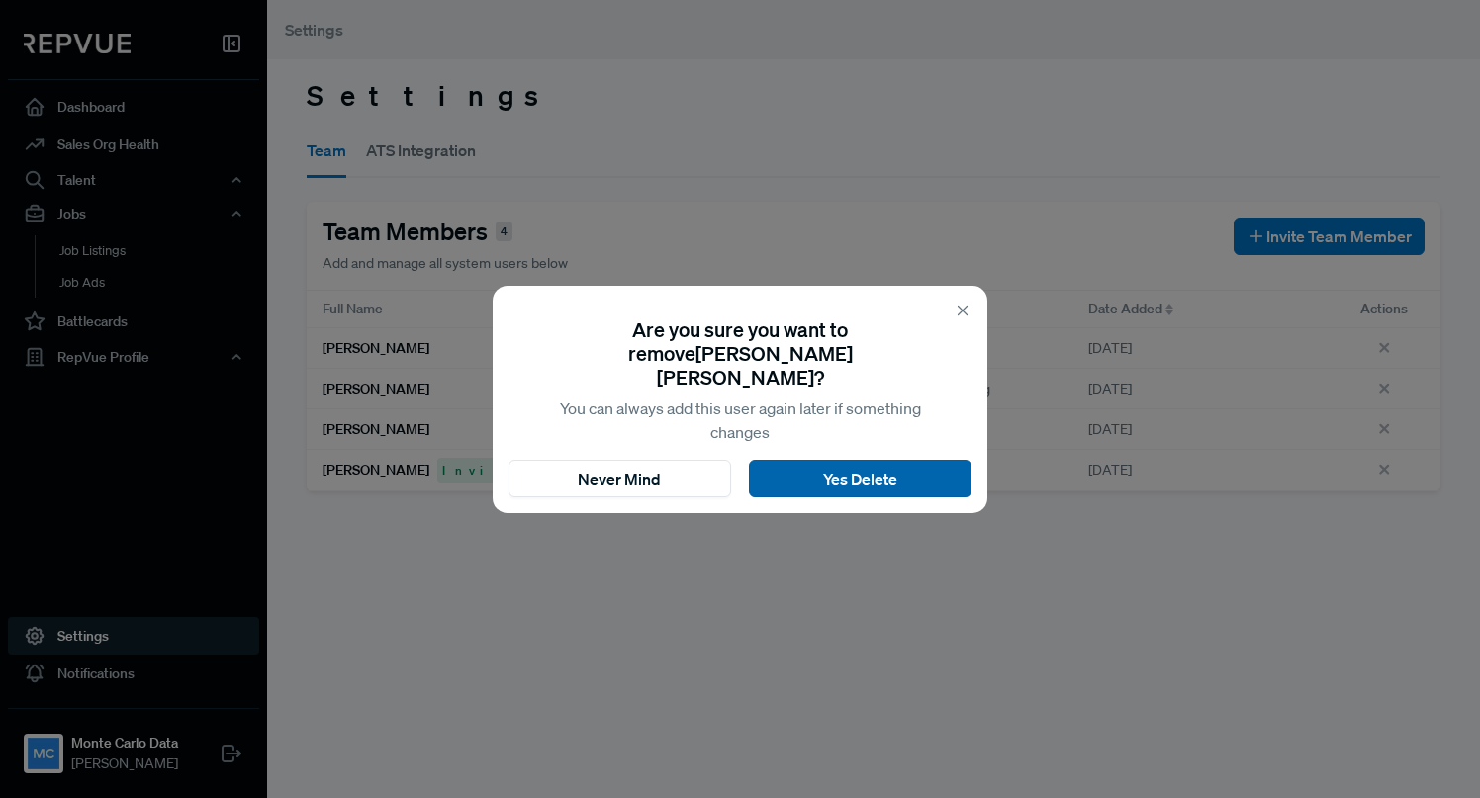
click at [902, 469] on button "Yes Delete" at bounding box center [860, 479] width 223 height 38
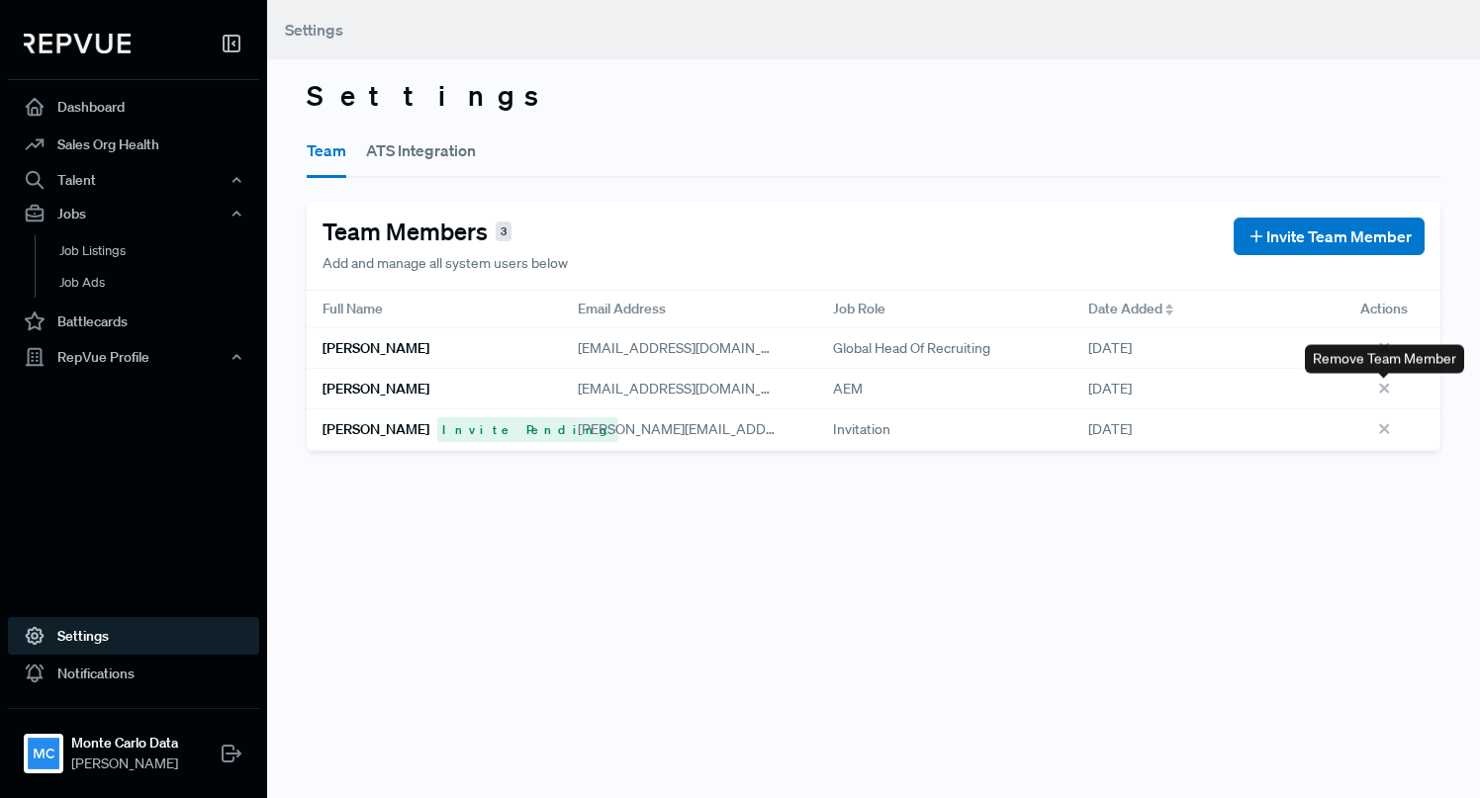
click at [1387, 385] on use at bounding box center [1384, 388] width 8 height 8
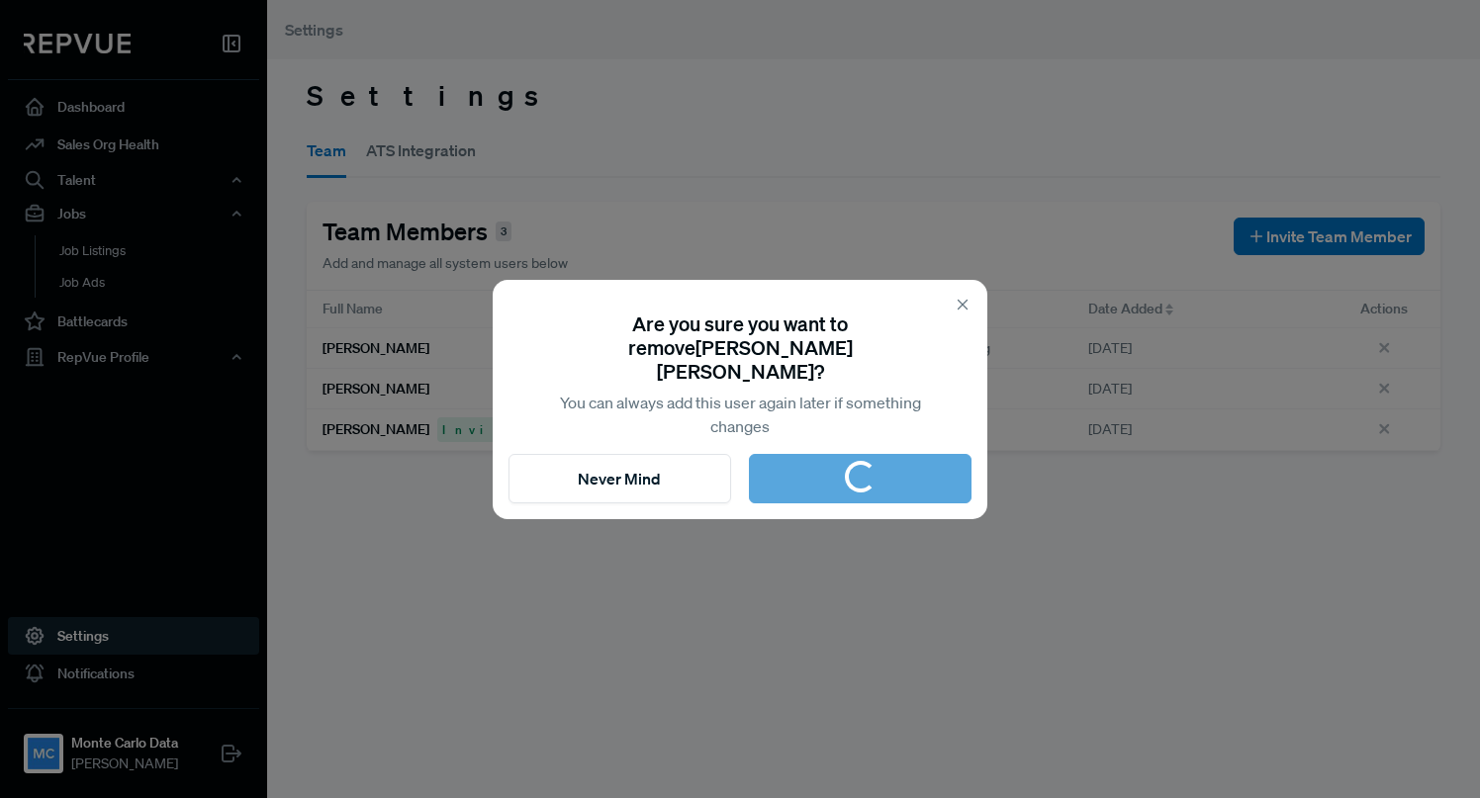
click at [962, 313] on icon at bounding box center [963, 305] width 18 height 18
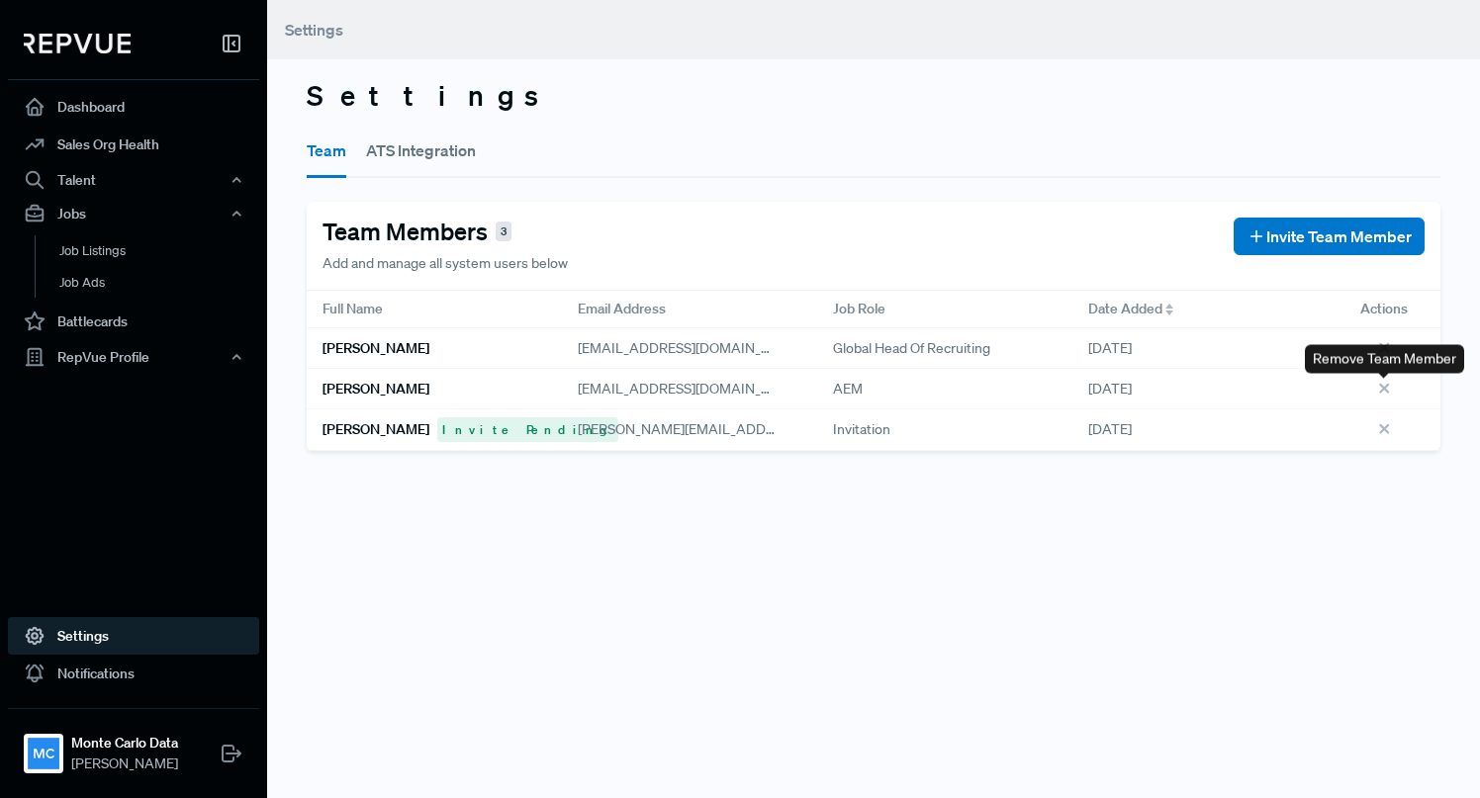
click at [1383, 385] on icon at bounding box center [1387, 392] width 22 height 22
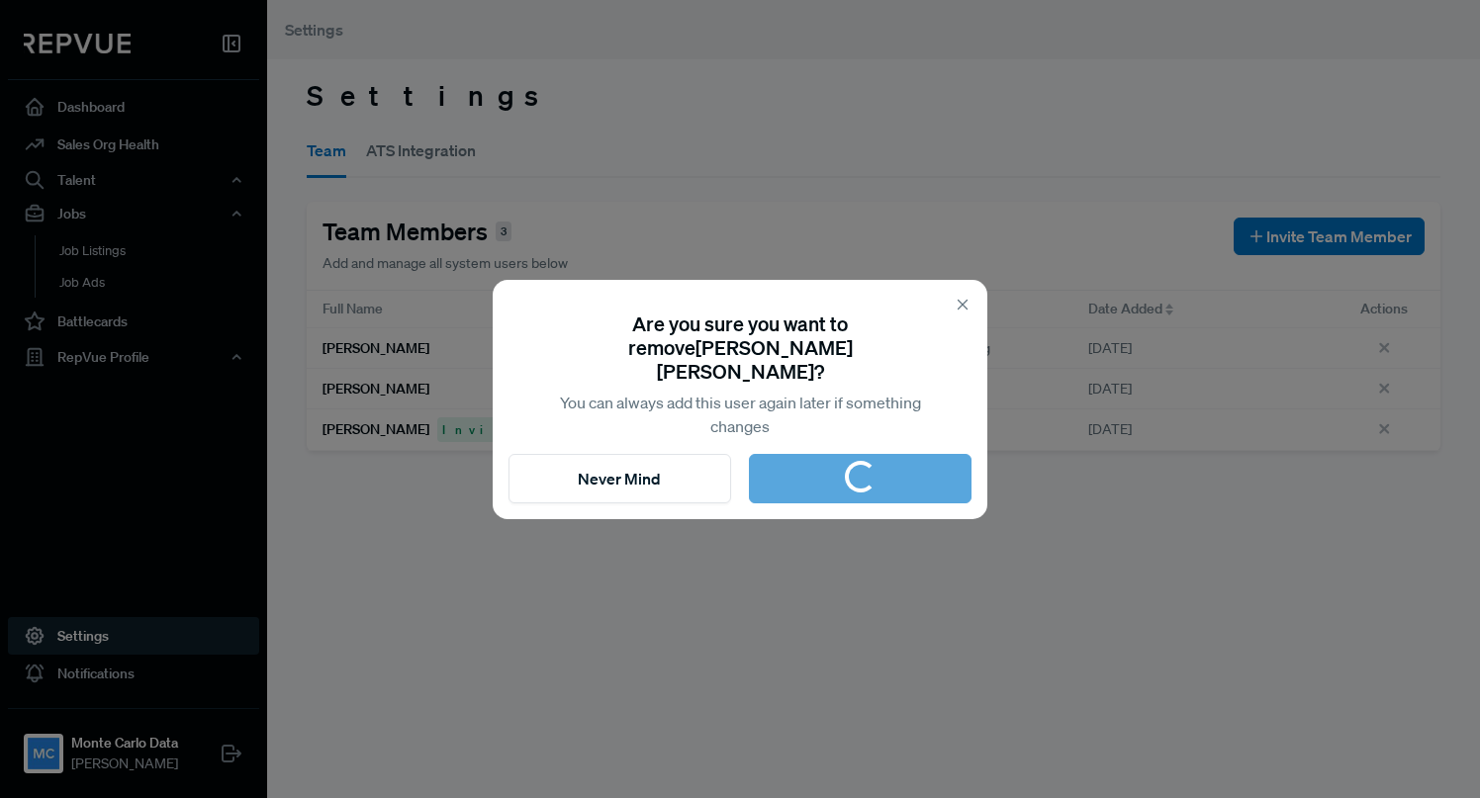
click at [968, 309] on icon at bounding box center [963, 305] width 18 height 18
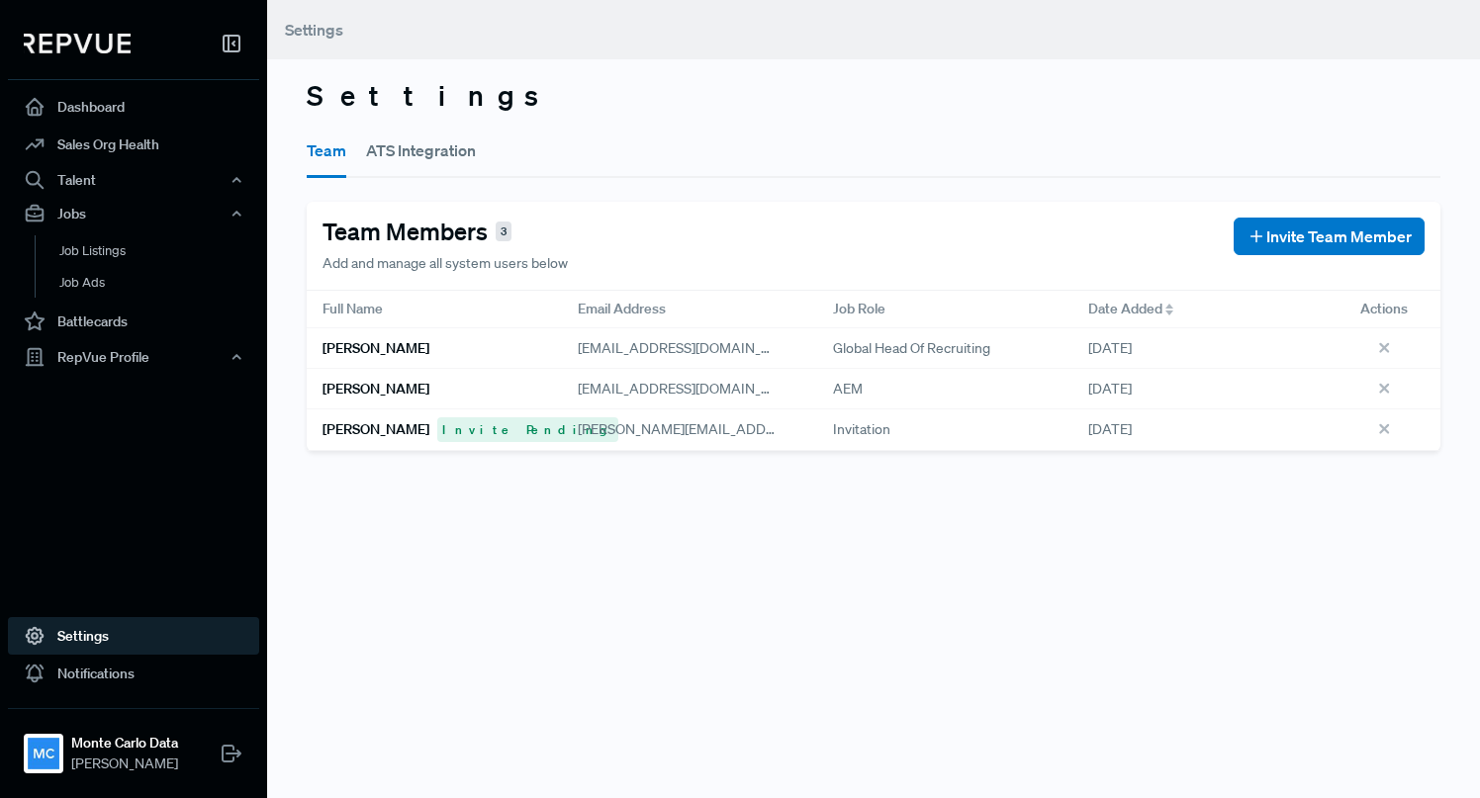
click at [357, 391] on h6 "Karthick Sriraman" at bounding box center [375, 389] width 107 height 17
click at [471, 156] on button "ATS Integration" at bounding box center [421, 150] width 110 height 55
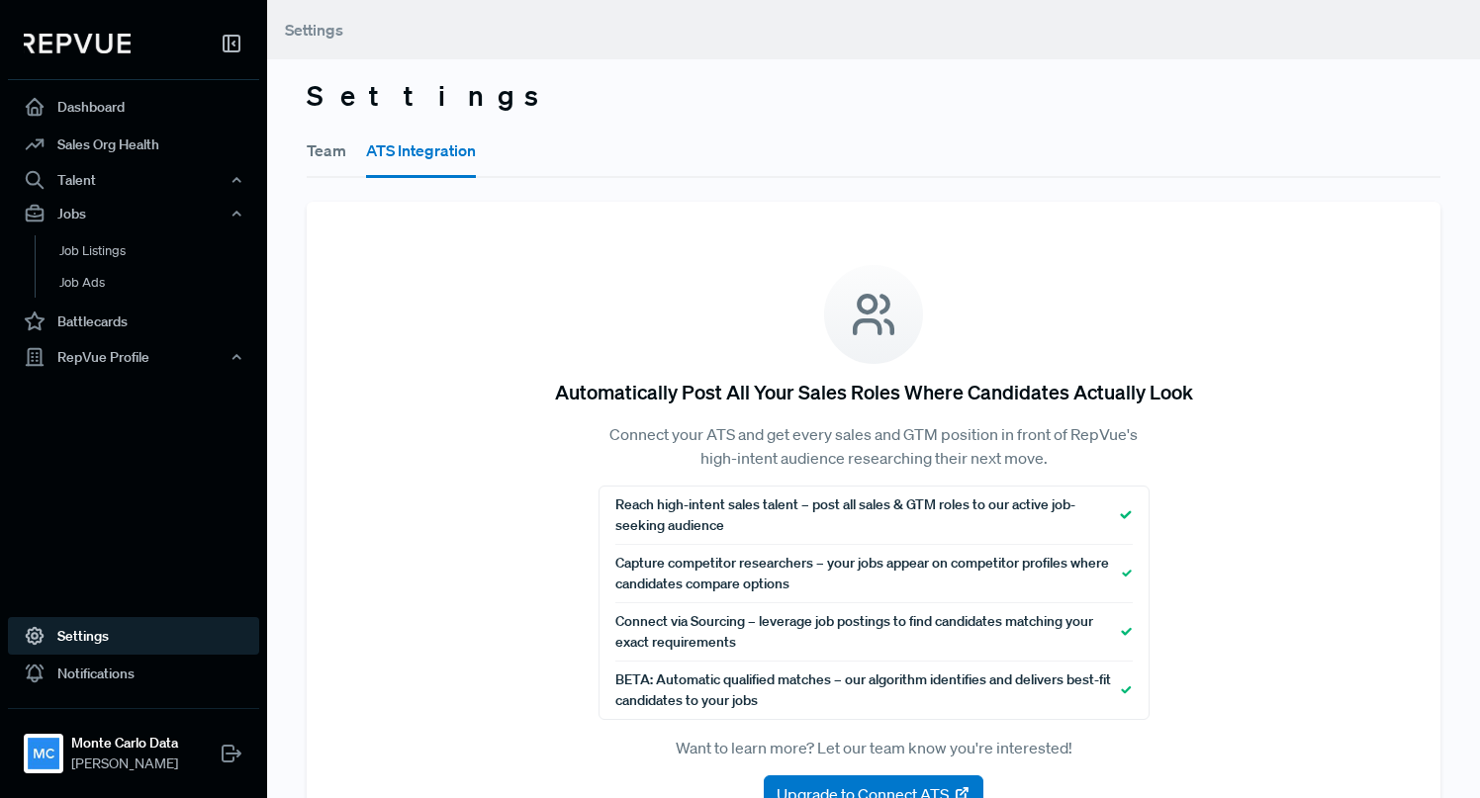
scroll to position [78, 0]
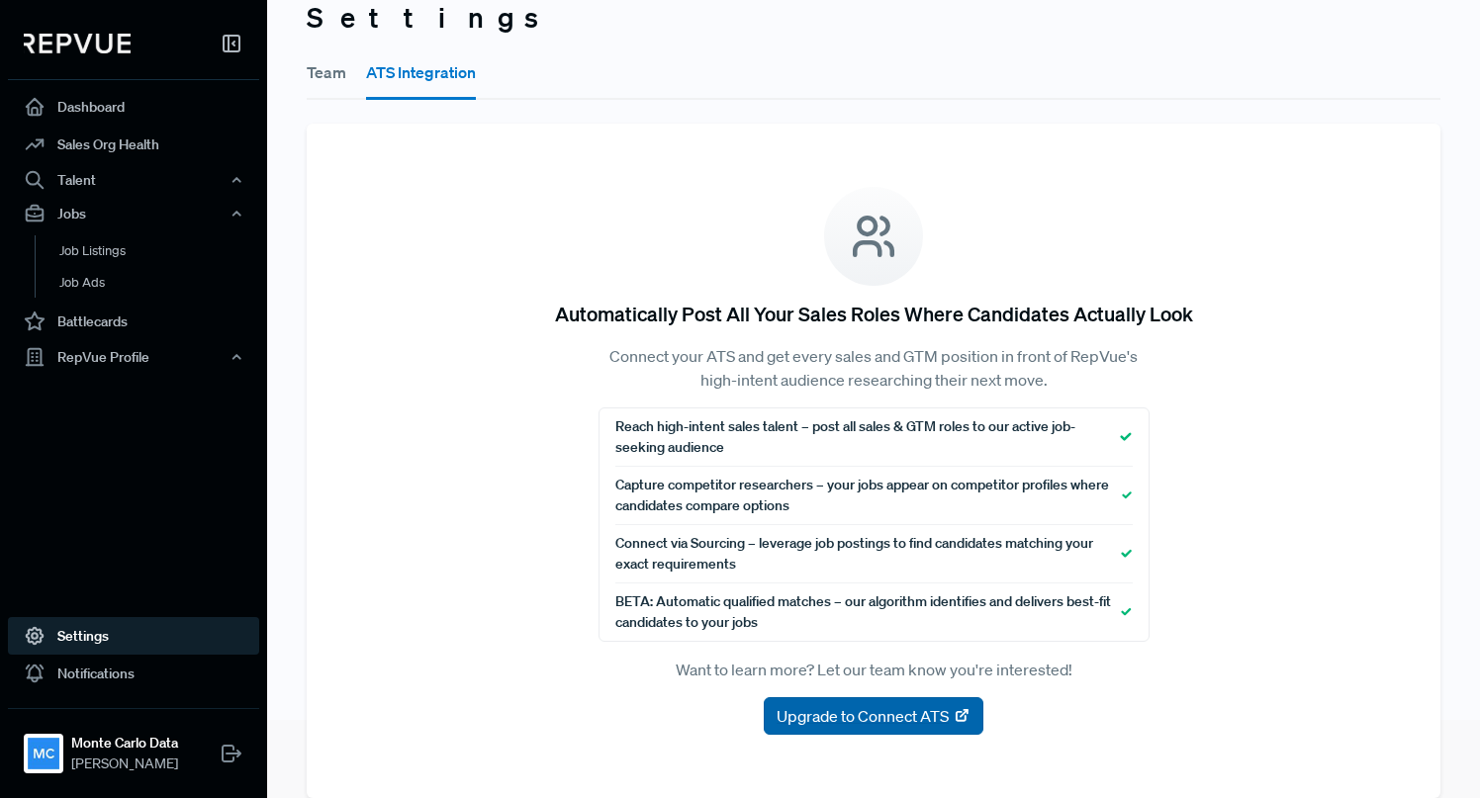
click at [848, 722] on span "Upgrade to Connect ATS" at bounding box center [862, 716] width 172 height 24
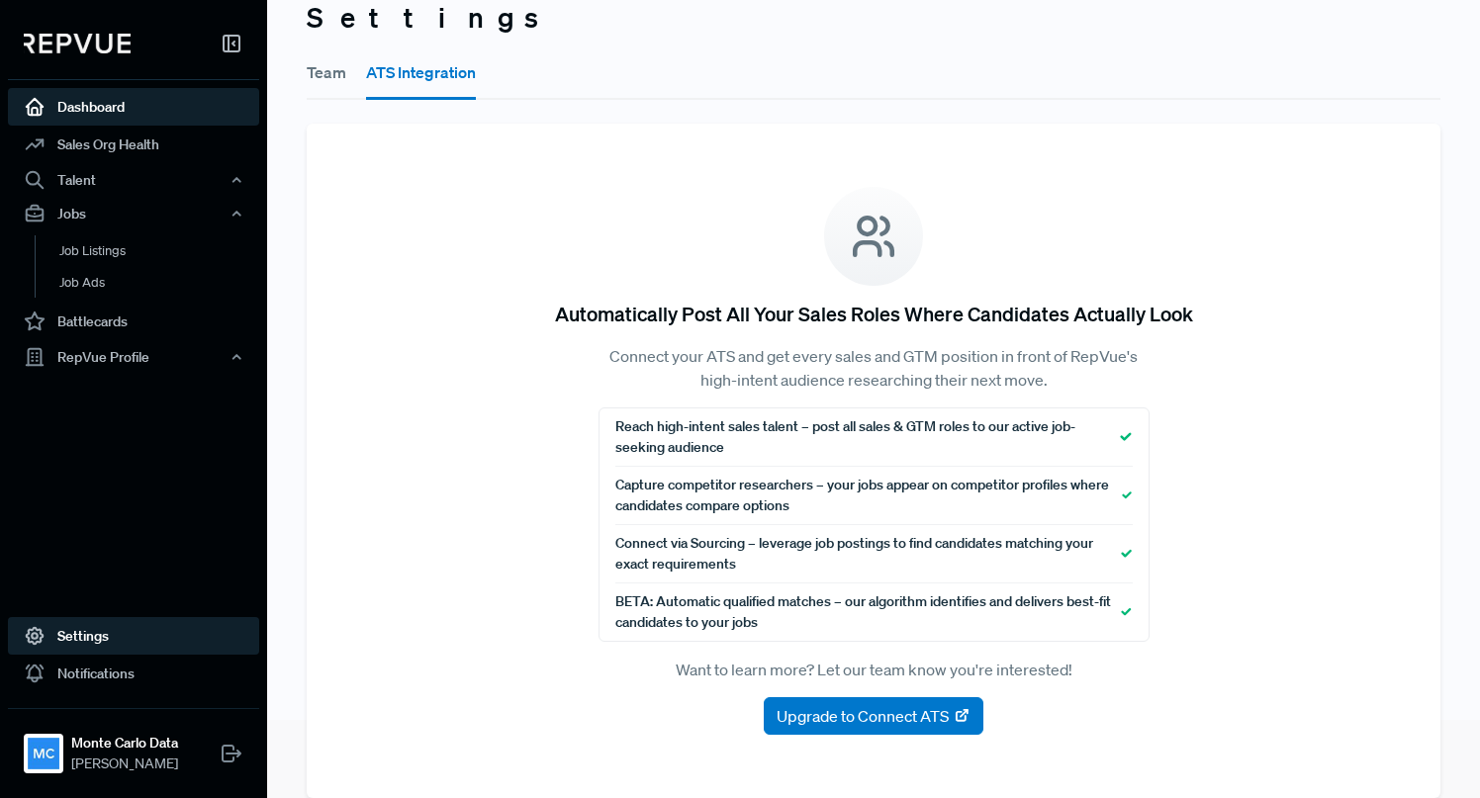
click at [82, 112] on link "Dashboard" at bounding box center [133, 107] width 251 height 38
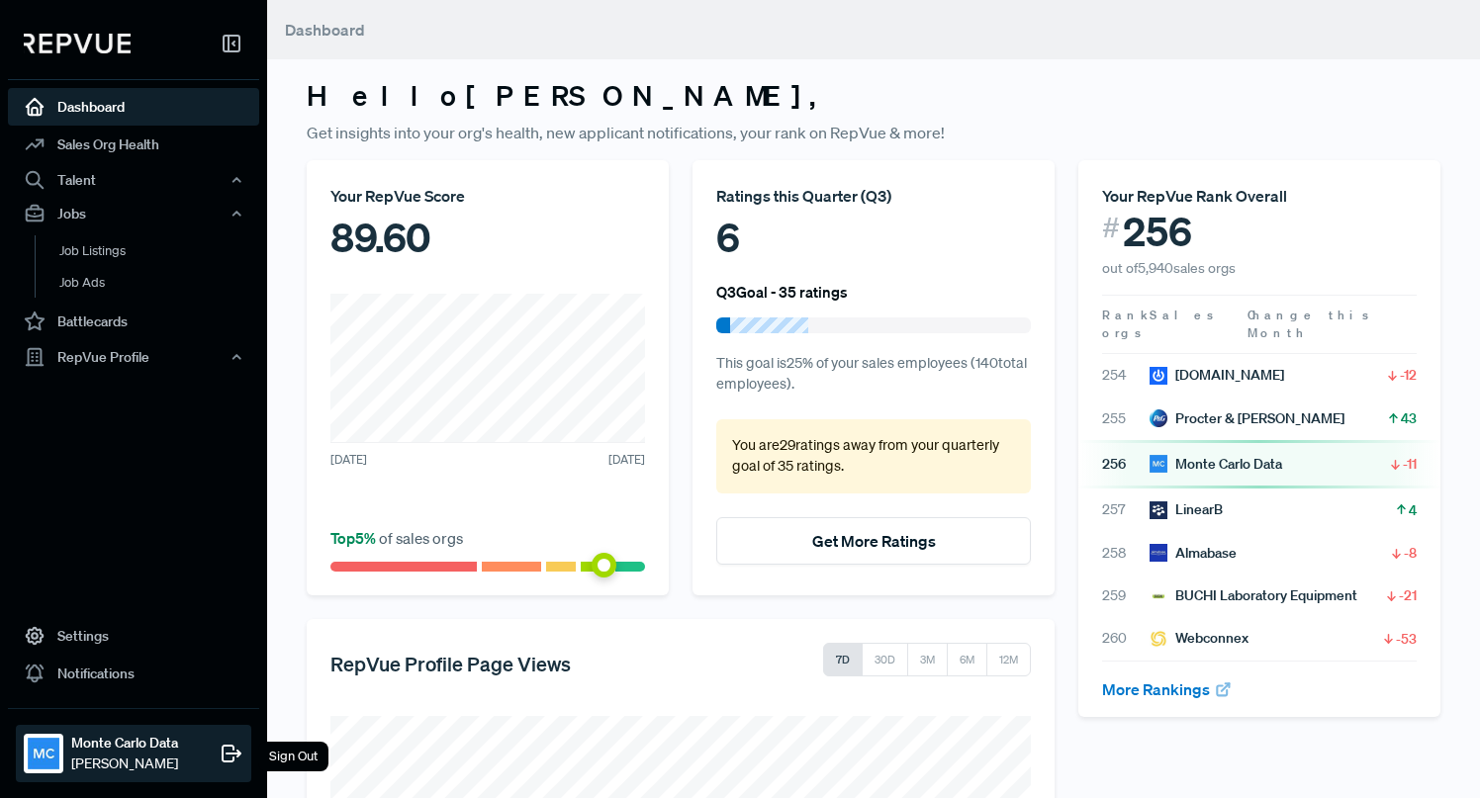
click at [146, 743] on strong "Monte Carlo Data" at bounding box center [124, 743] width 107 height 21
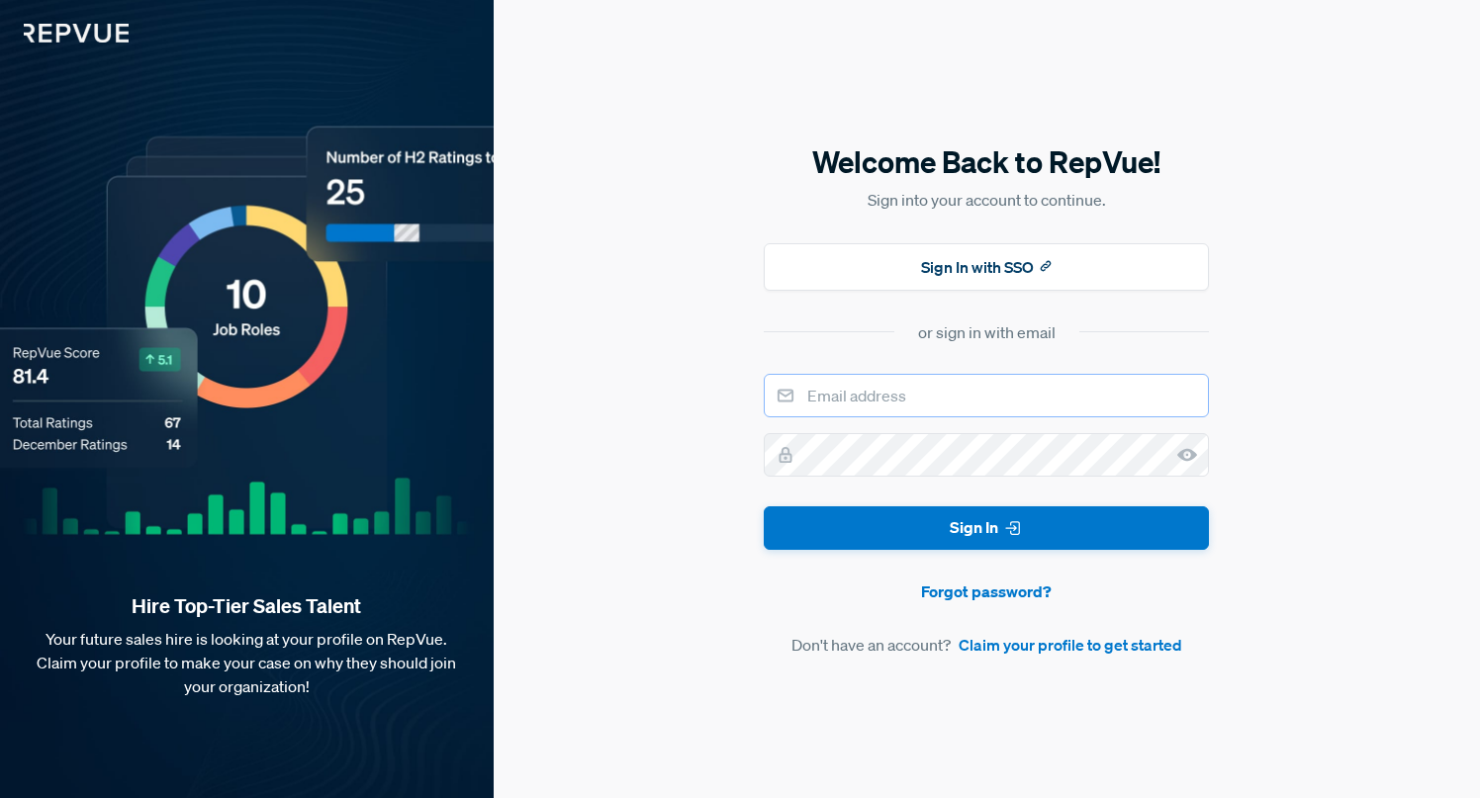
click at [959, 390] on input "email" at bounding box center [986, 396] width 445 height 44
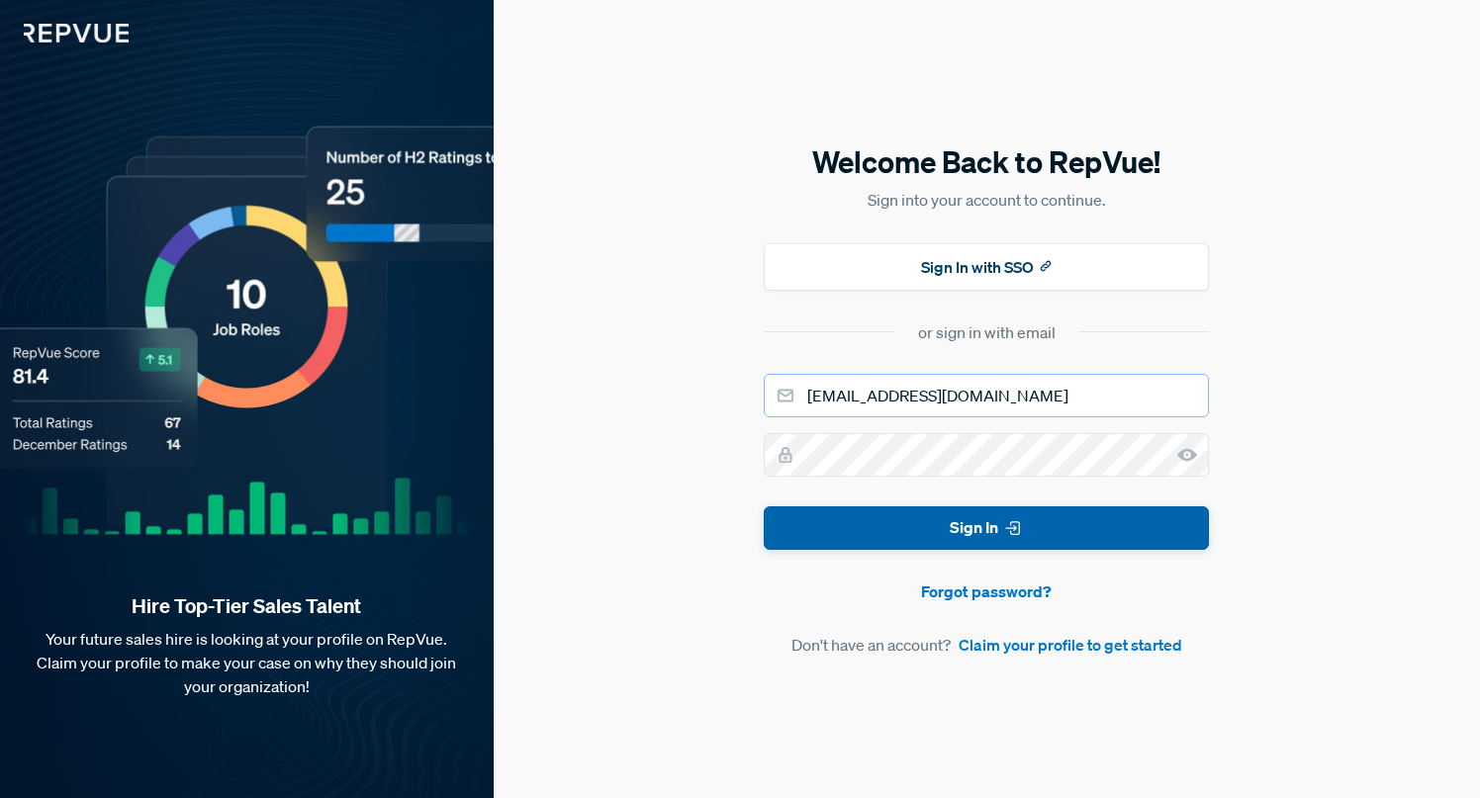
type input "btern@montecarlodata.com"
click at [960, 530] on button "Sign In" at bounding box center [986, 528] width 445 height 45
